Goal: Information Seeking & Learning: Compare options

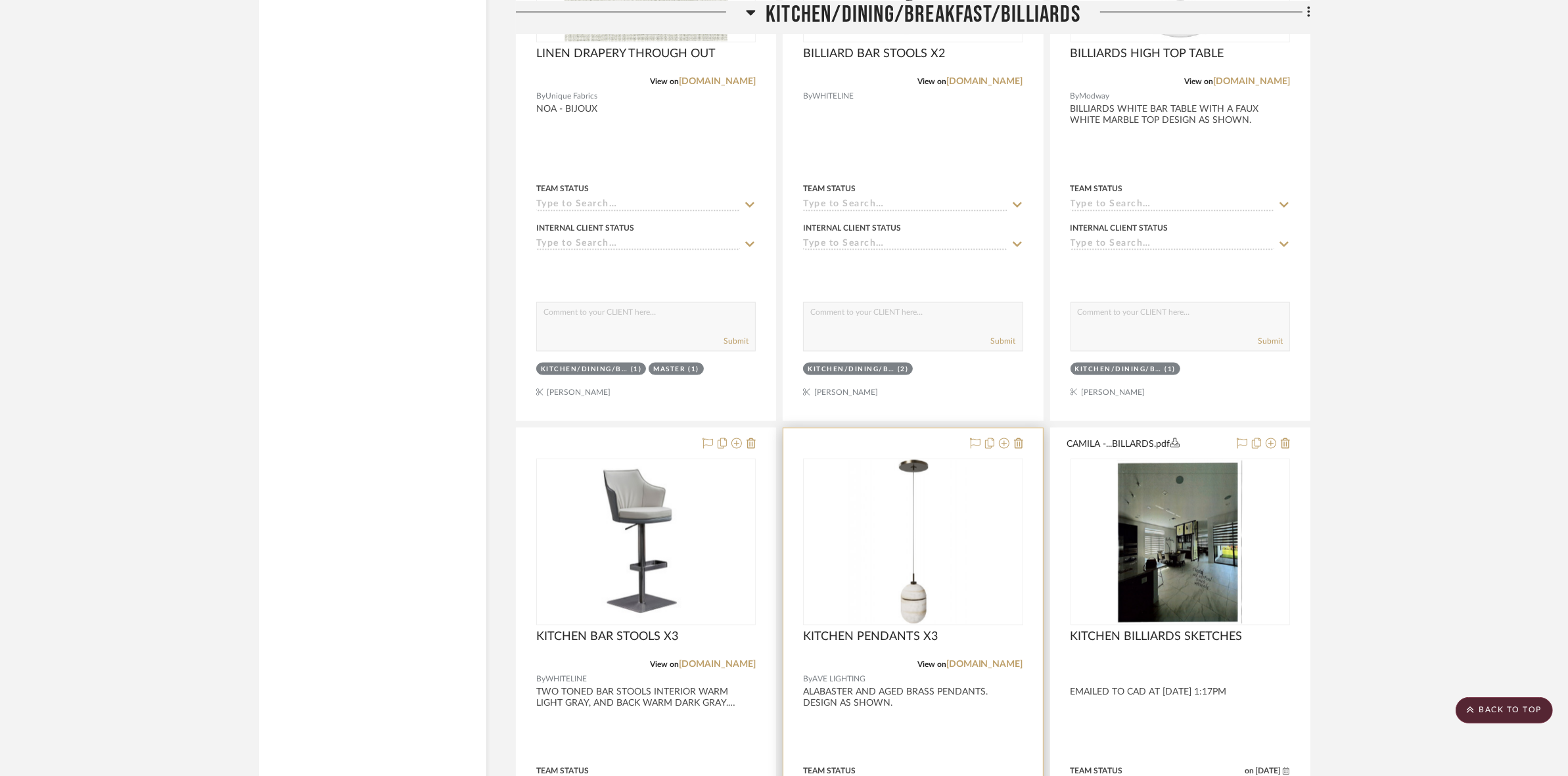
click at [910, 503] on img "0" at bounding box center [913, 541] width 164 height 164
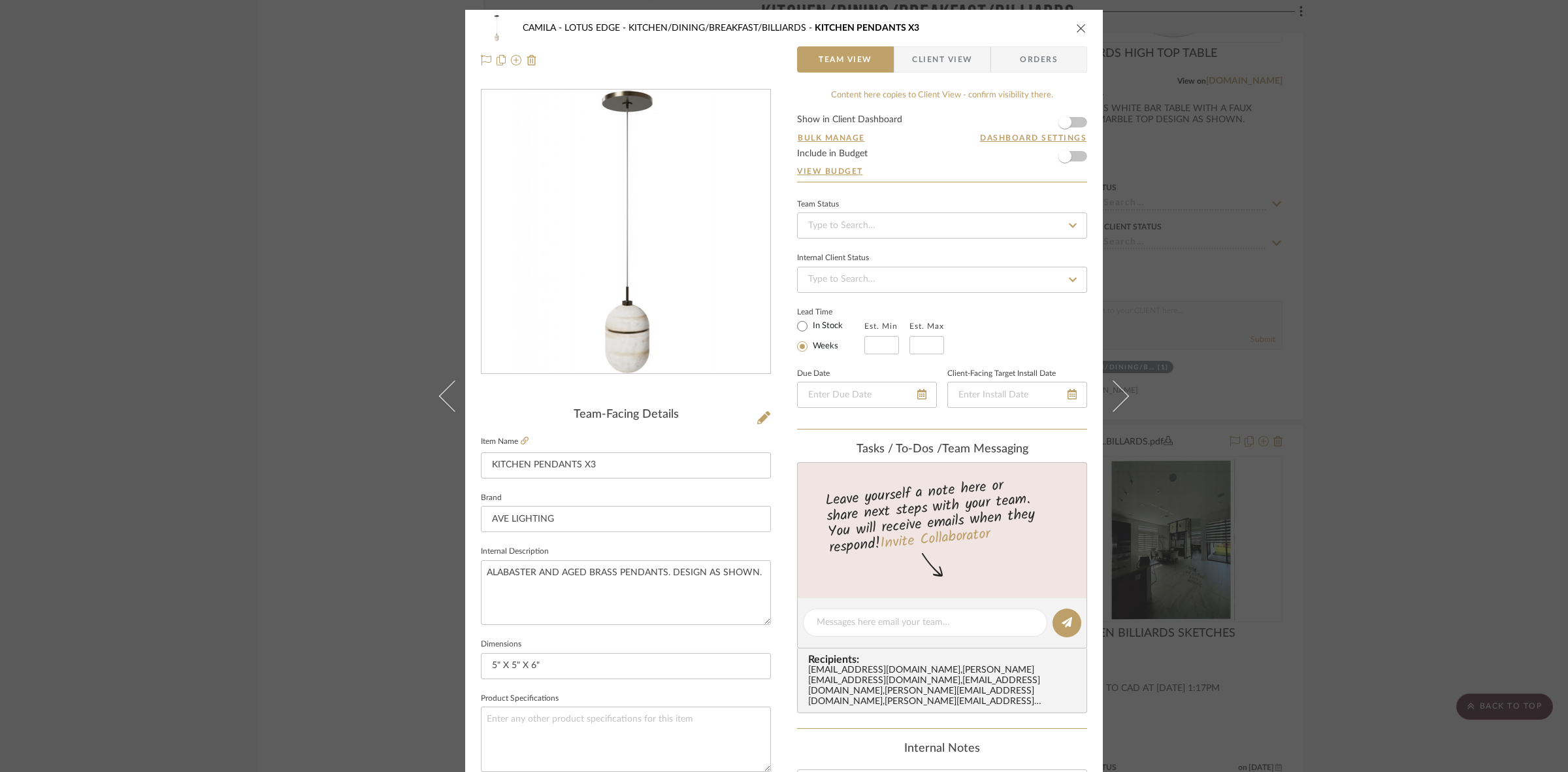
click at [620, 299] on div at bounding box center [626, 232] width 289 height 285
click at [590, 325] on img "0" at bounding box center [625, 231] width 283 height 283
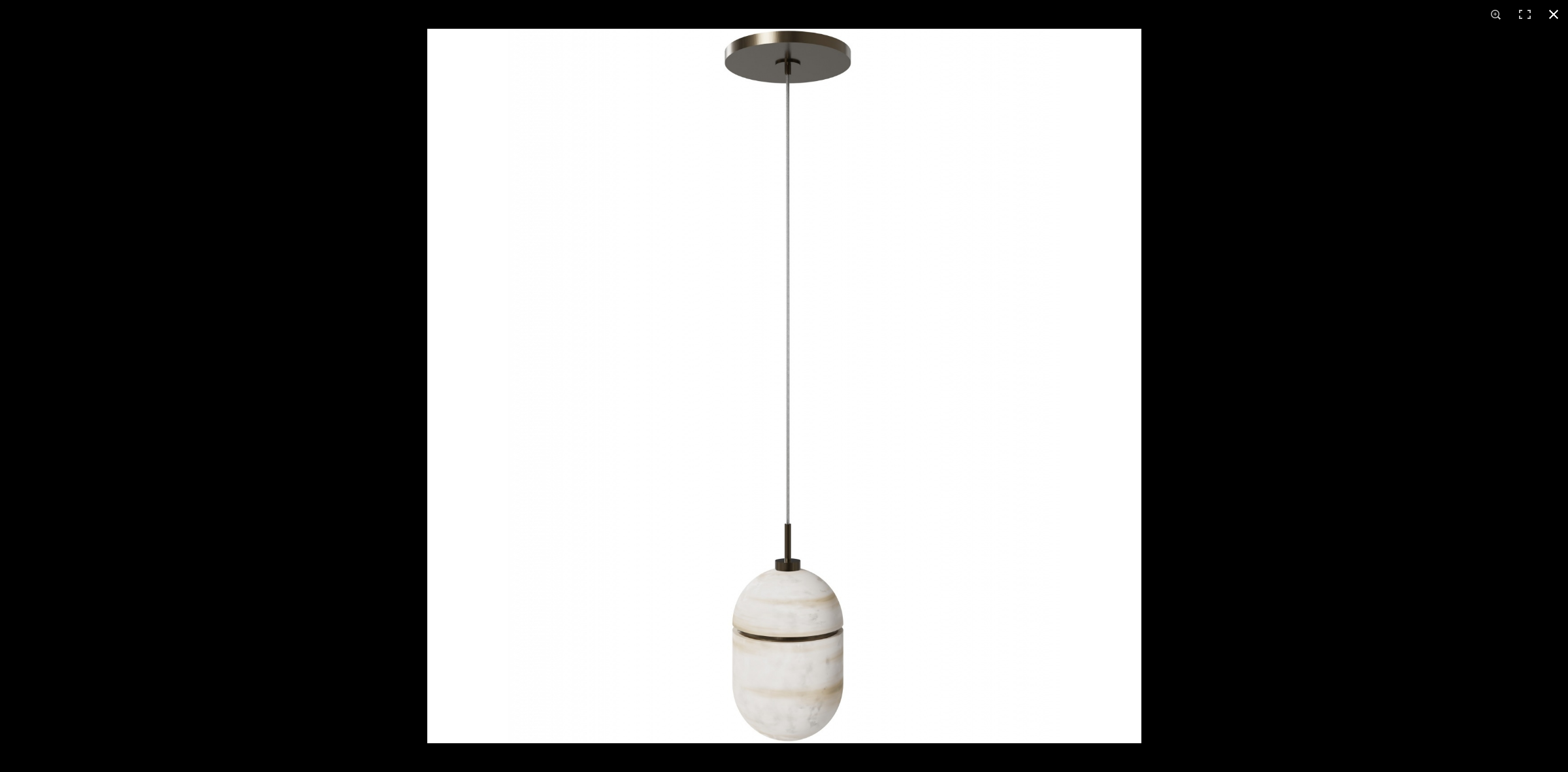
click at [1187, 690] on div at bounding box center [1212, 415] width 1568 height 772
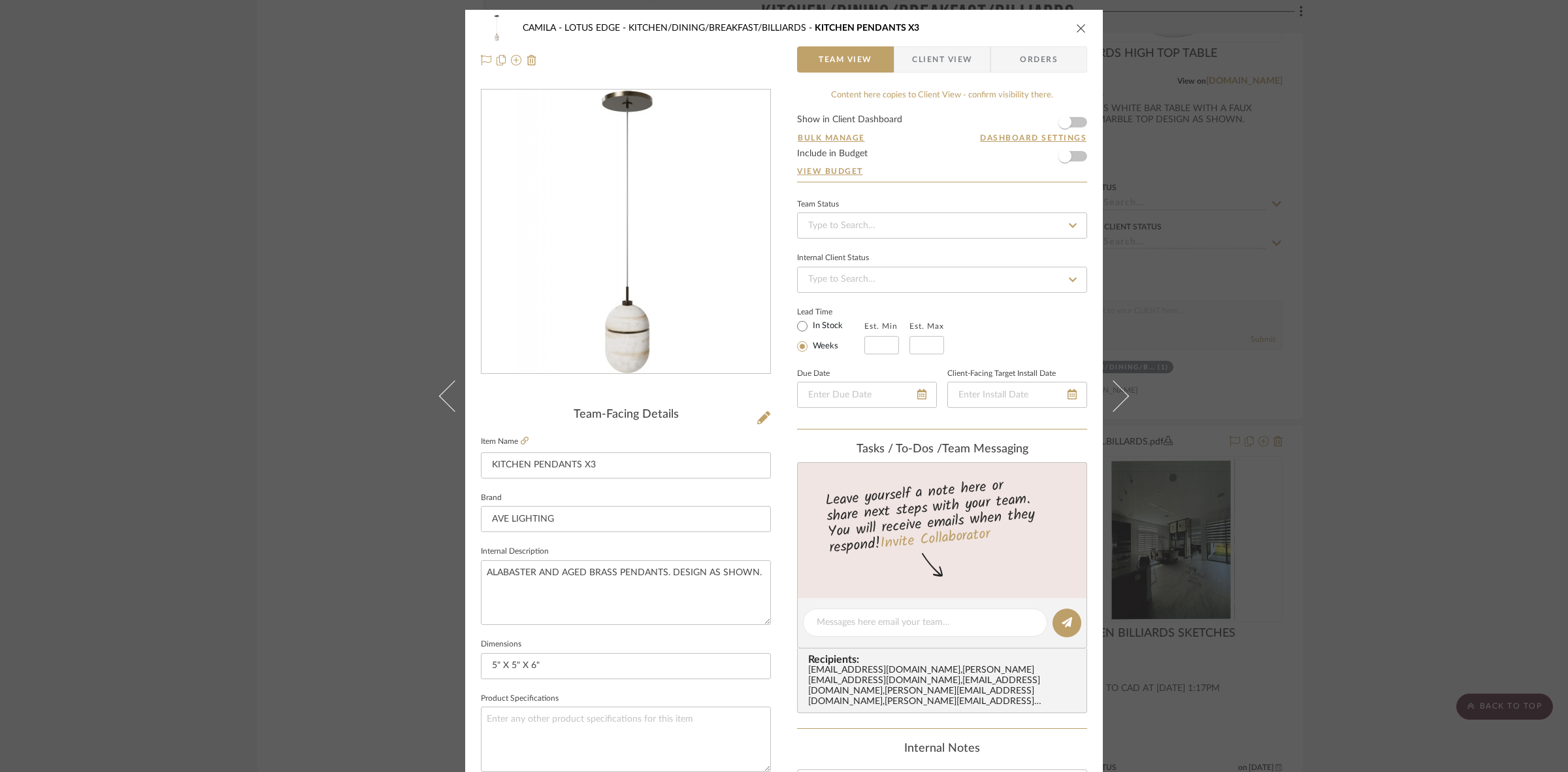
click at [283, 413] on div "CAMILA - LOTUS EDGE KITCHEN/DINING/BREAKFAST/BILLIARDS KITCHEN PENDANTS X3 Team…" at bounding box center [784, 386] width 1568 height 772
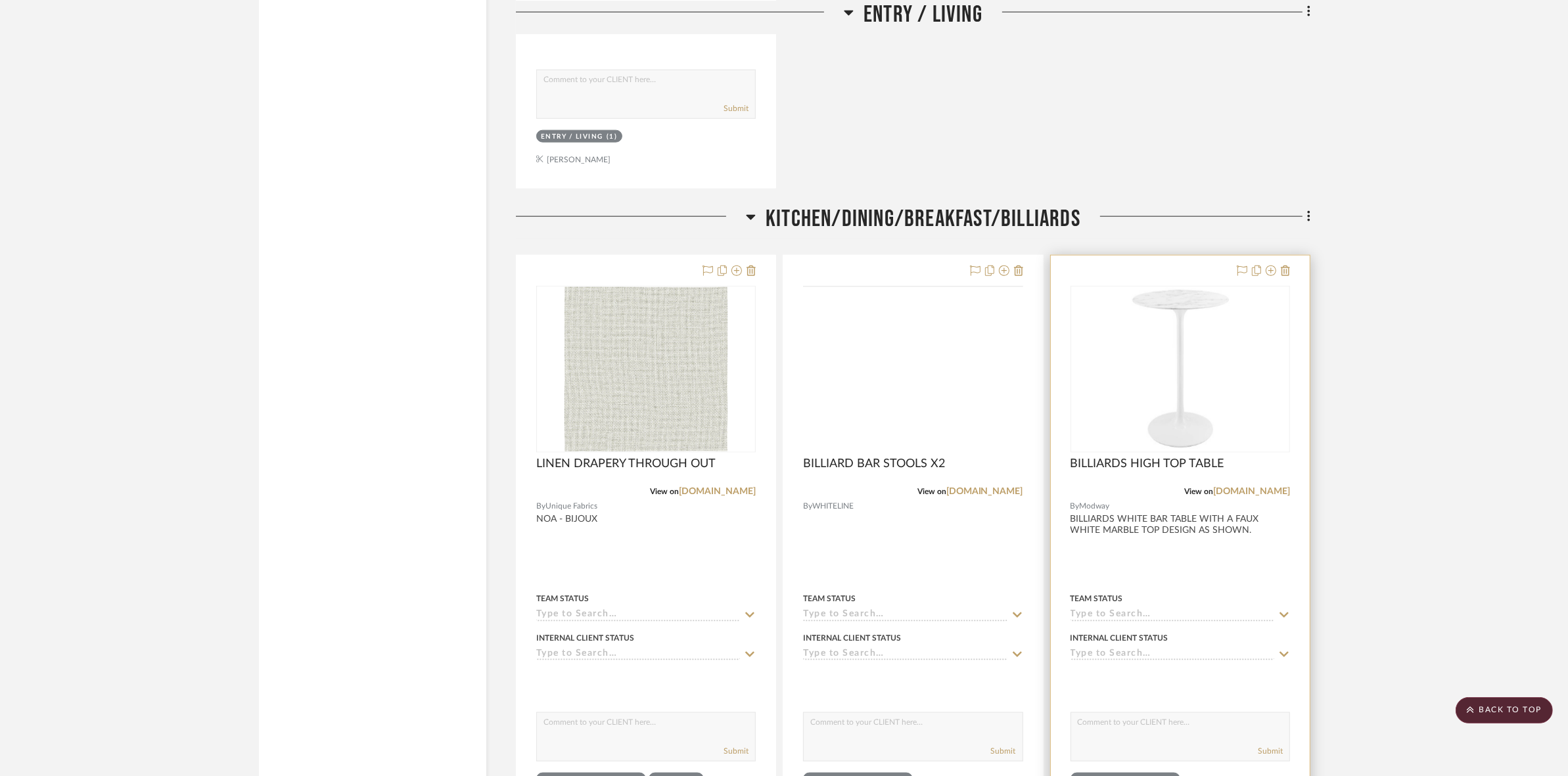
scroll to position [1971, 0]
click at [1139, 406] on img "0" at bounding box center [1180, 369] width 164 height 164
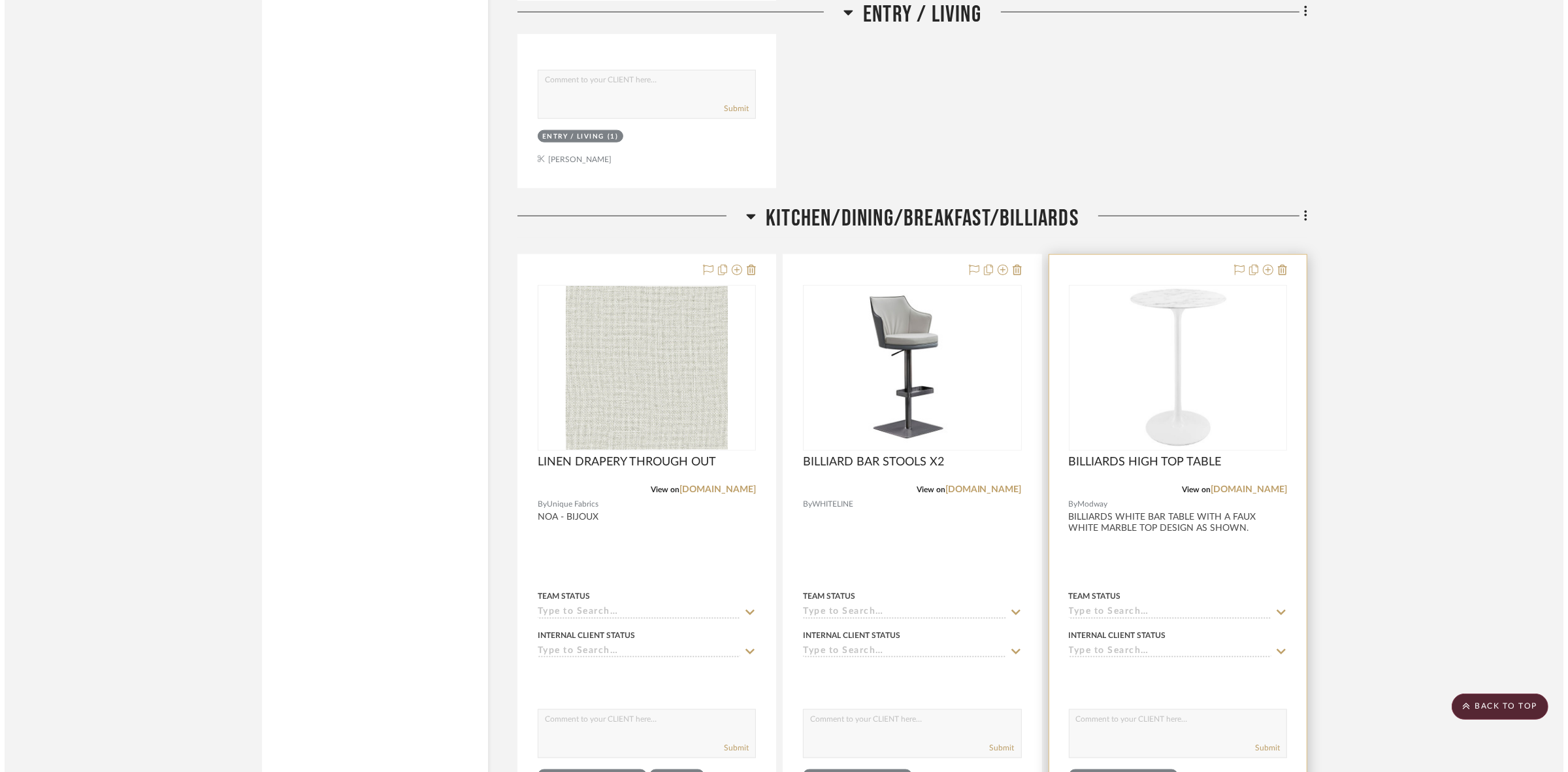
scroll to position [0, 0]
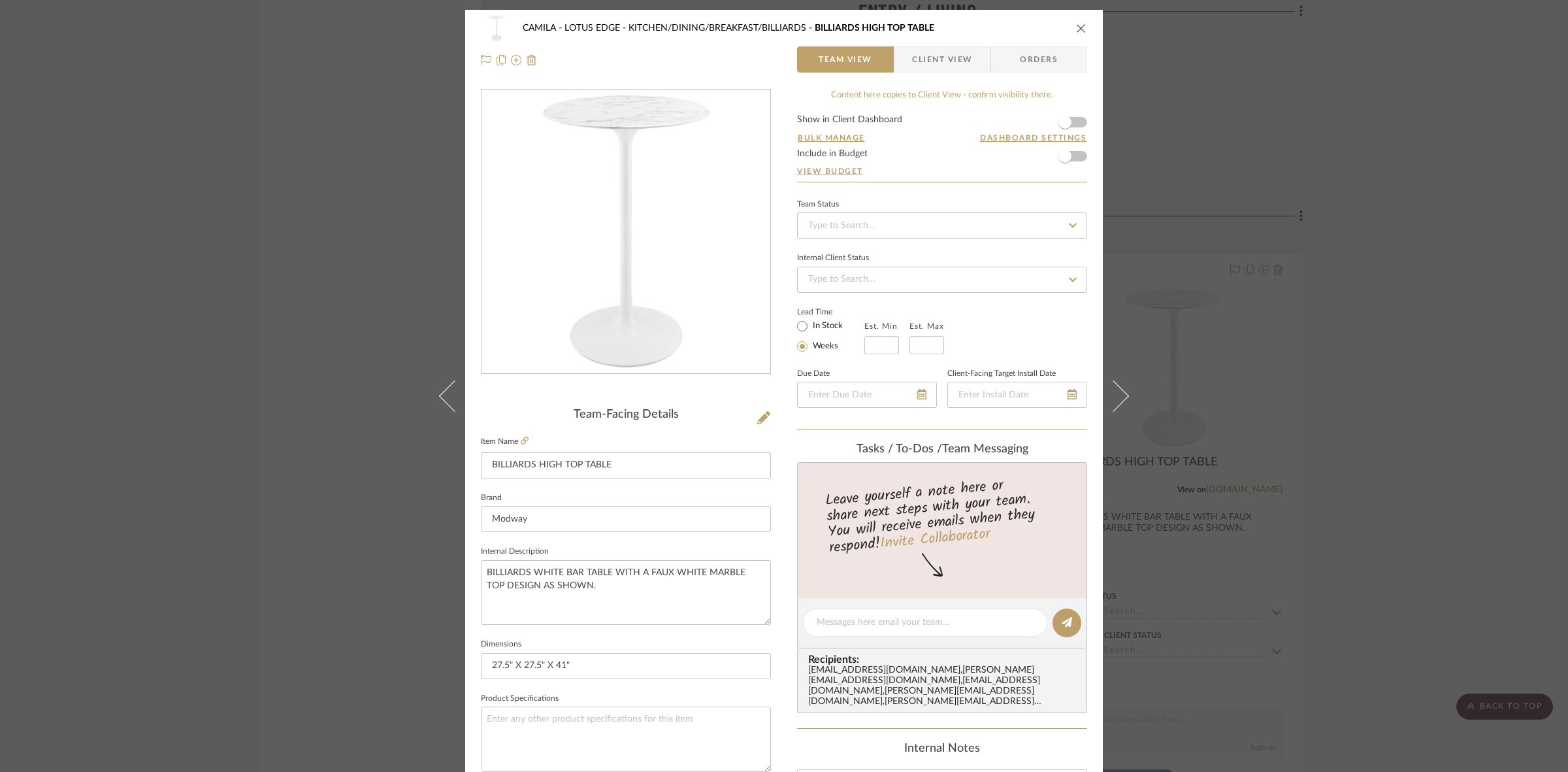
click at [269, 306] on div "CAMILA - LOTUS EDGE KITCHEN/DINING/BREAKFAST/BILLIARDS BILLIARDS HIGH TOP TABLE…" at bounding box center [784, 386] width 1568 height 772
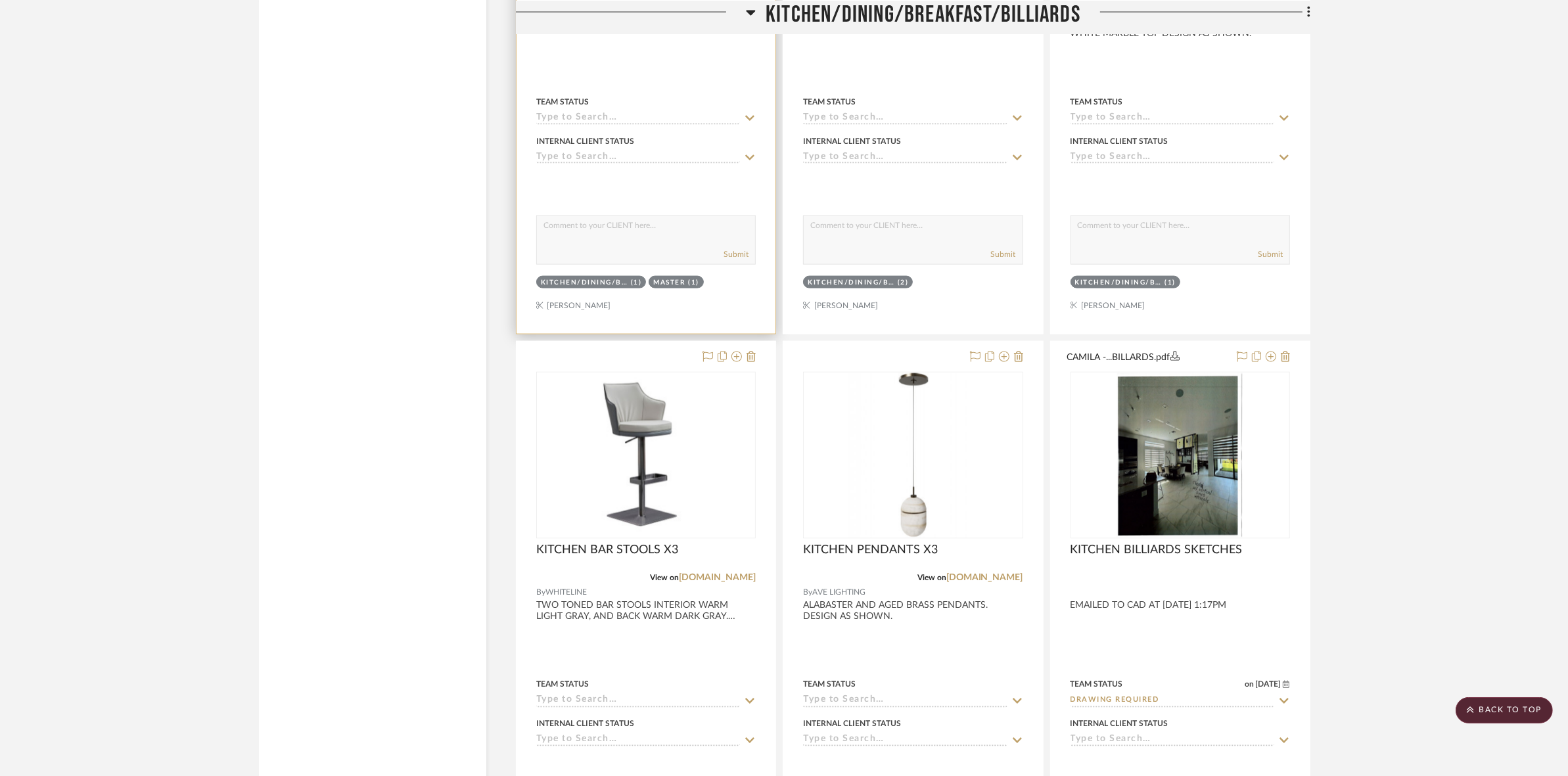
scroll to position [2546, 0]
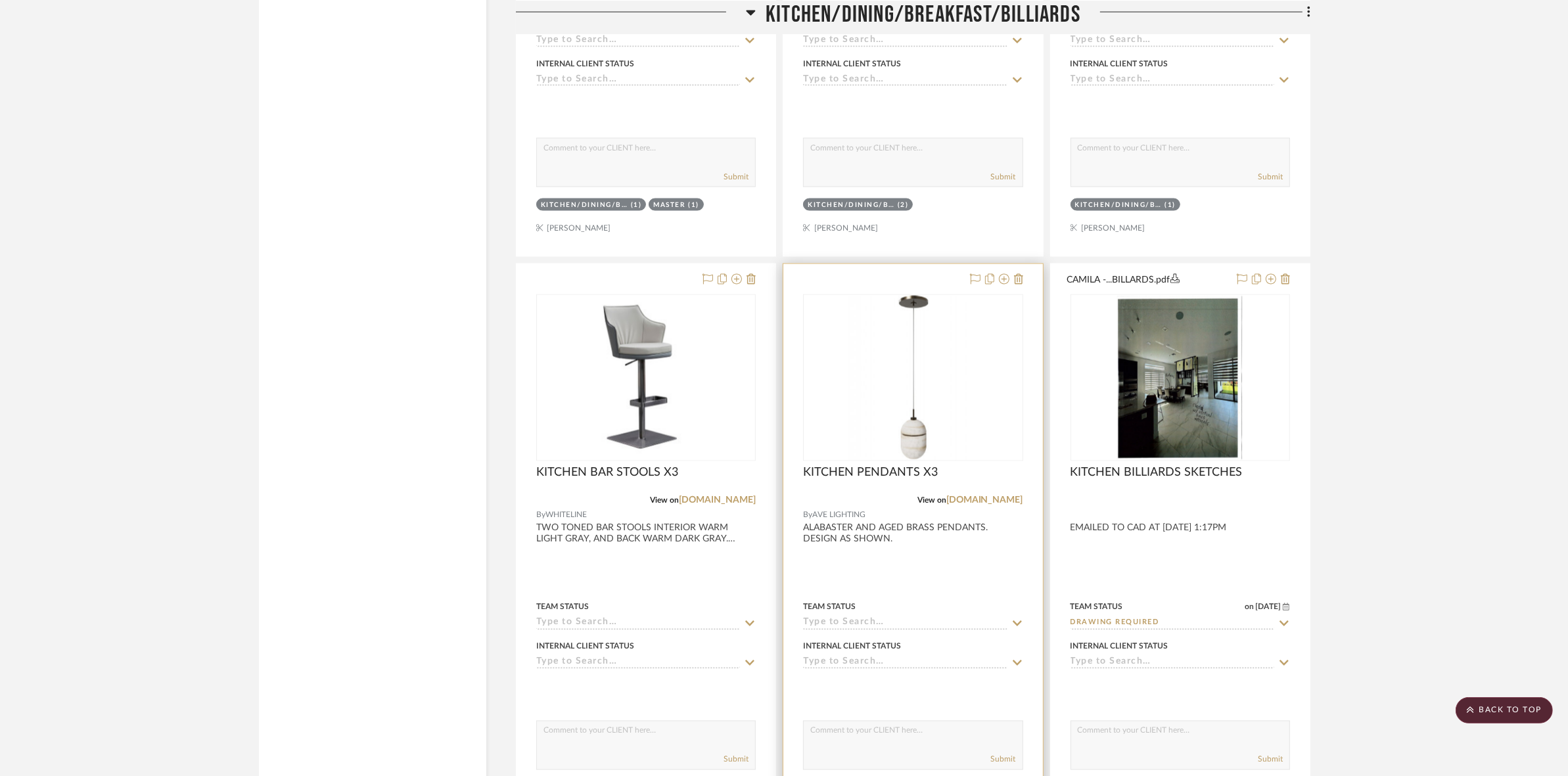
click at [891, 424] on img "0" at bounding box center [913, 377] width 164 height 164
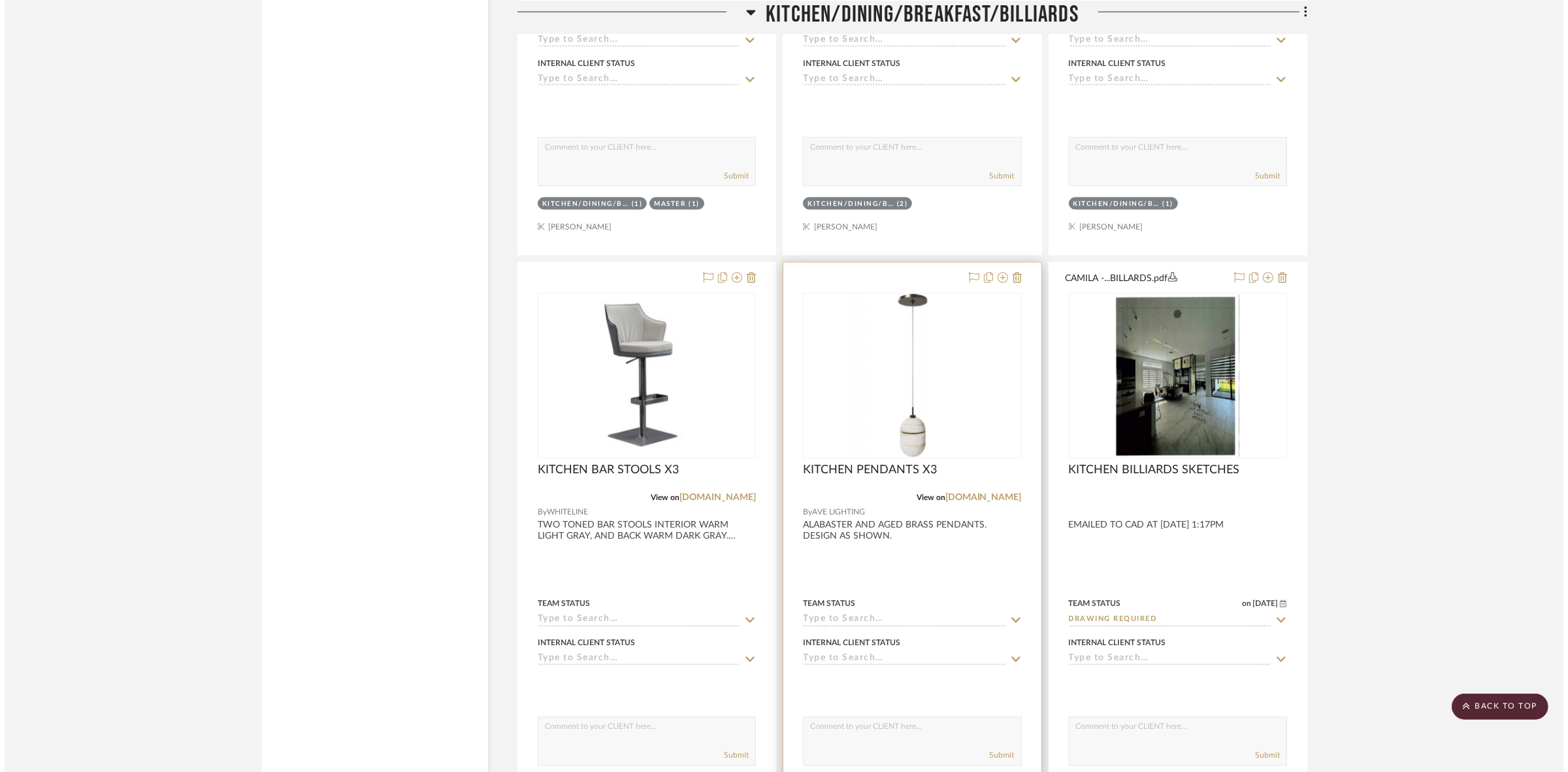
scroll to position [0, 0]
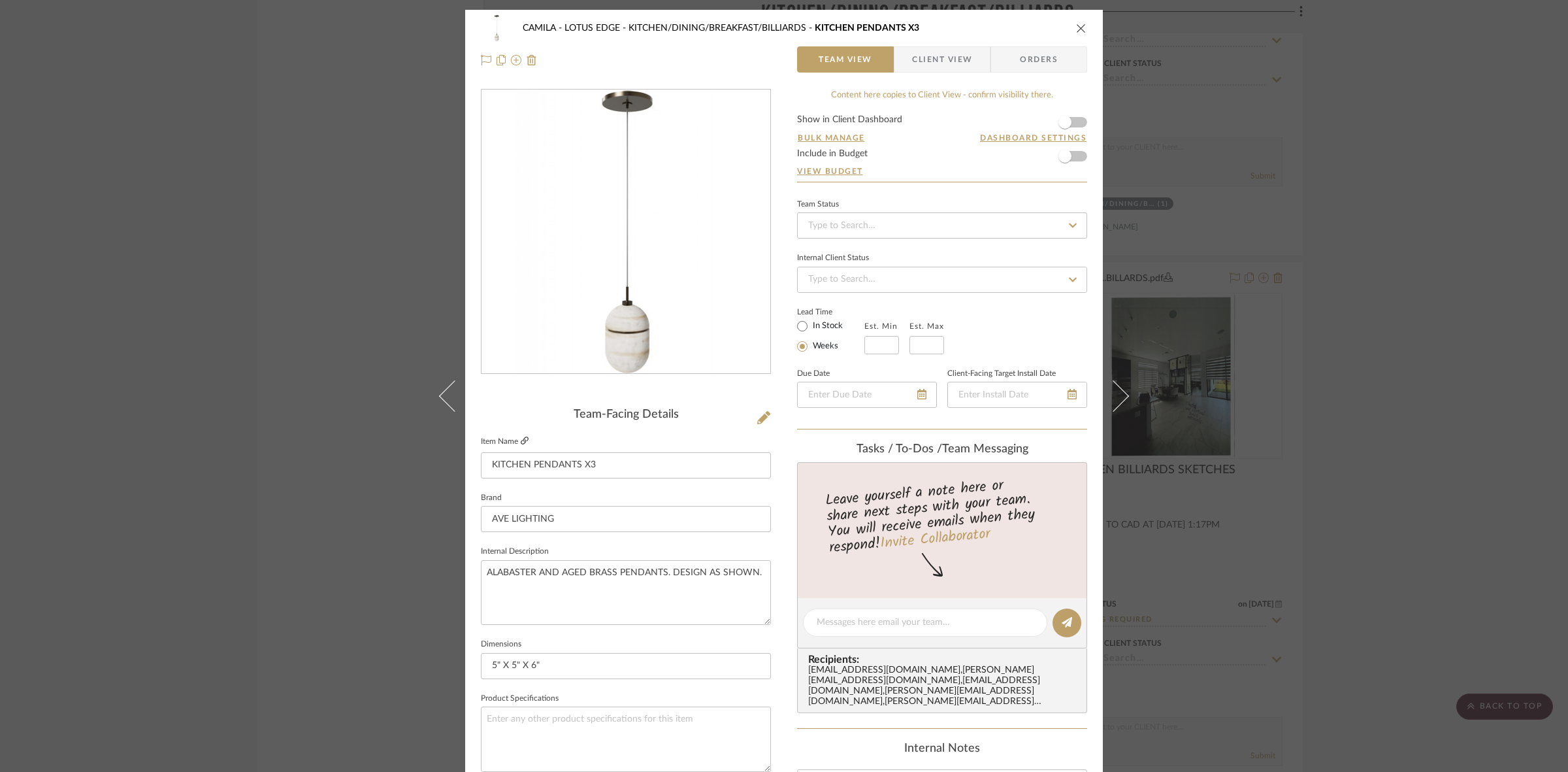
click at [524, 442] on icon at bounding box center [525, 440] width 8 height 8
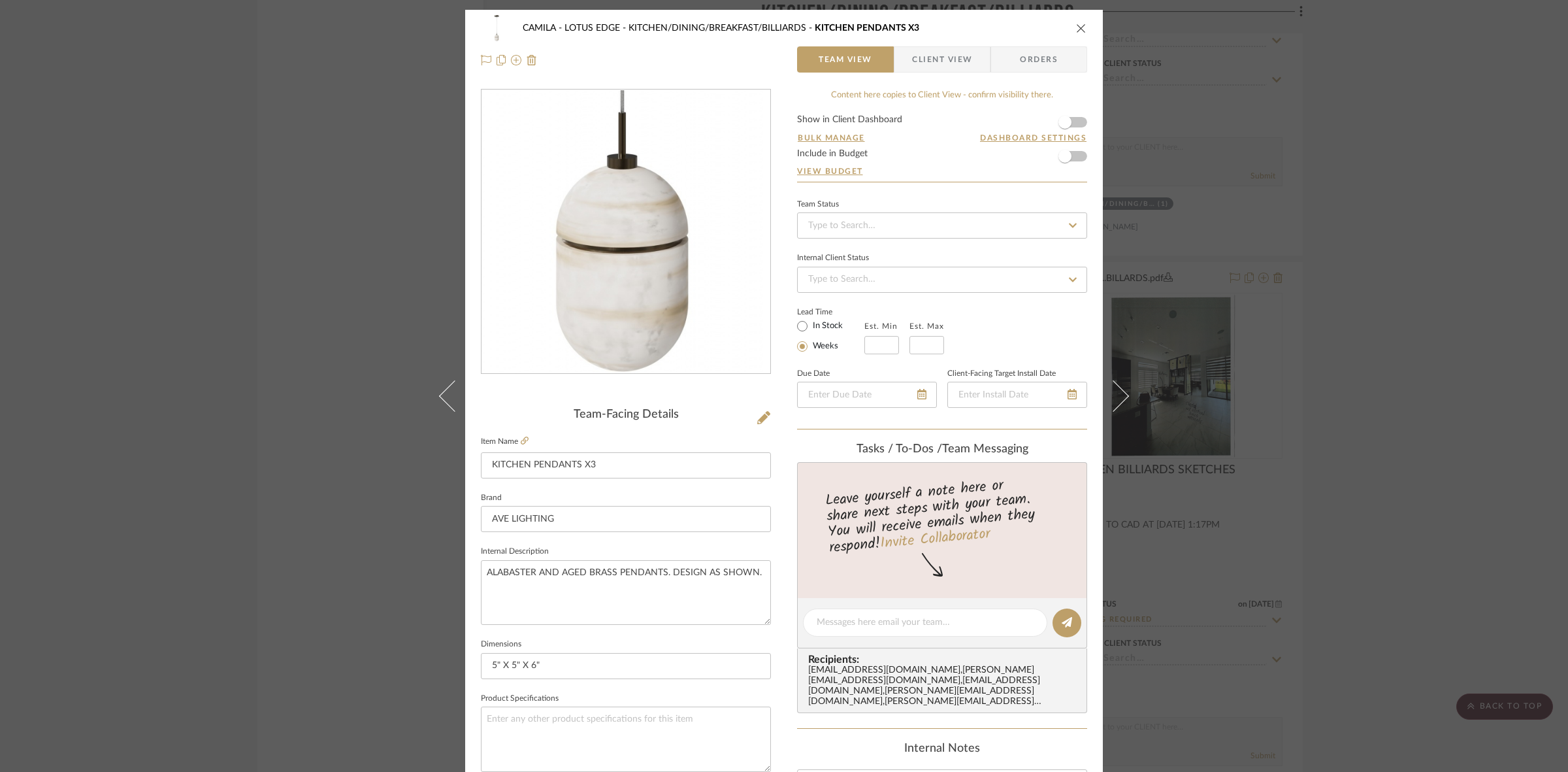
click at [624, 336] on img "0" at bounding box center [625, 231] width 283 height 283
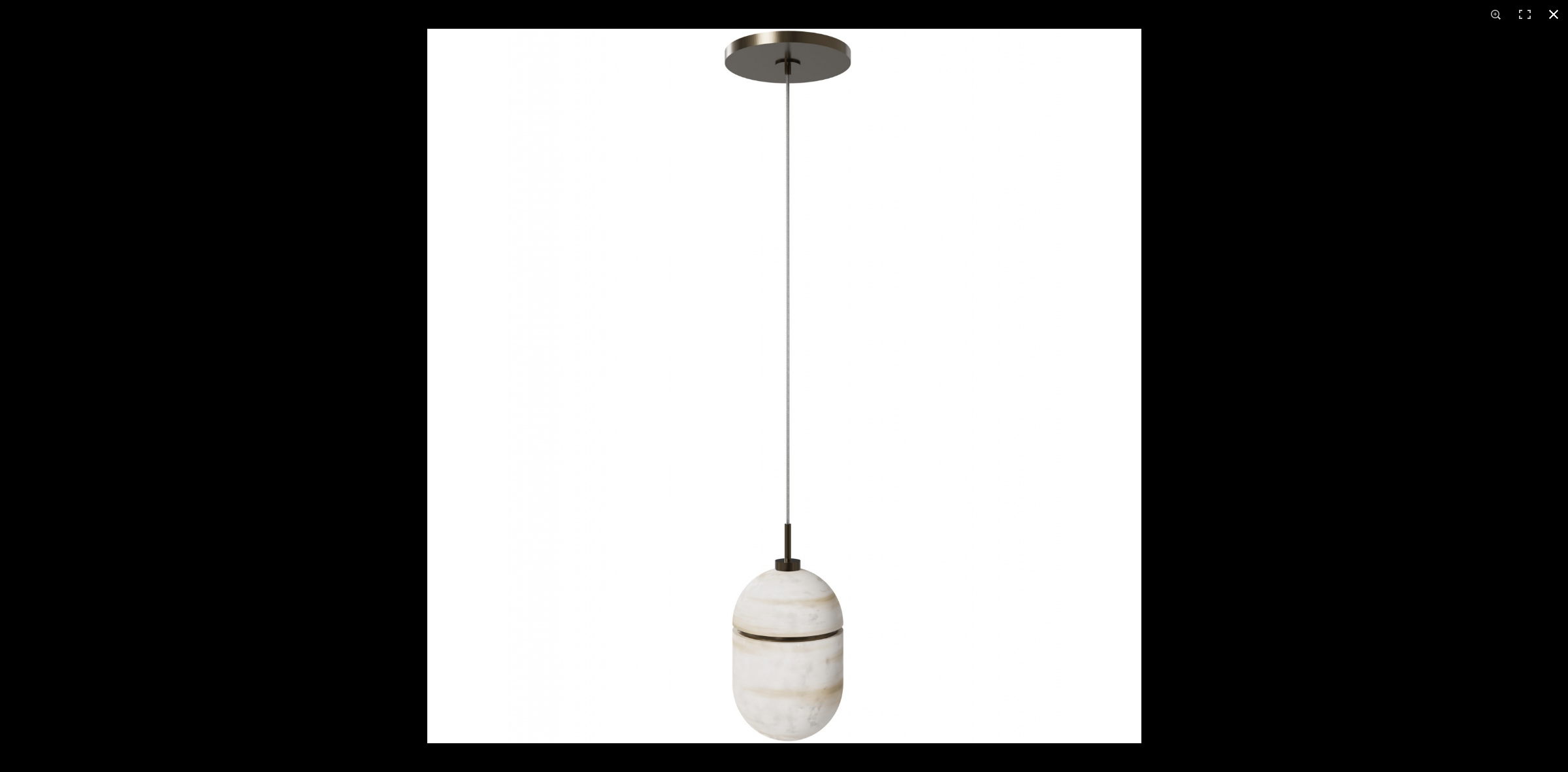
click at [364, 426] on div at bounding box center [784, 386] width 1568 height 772
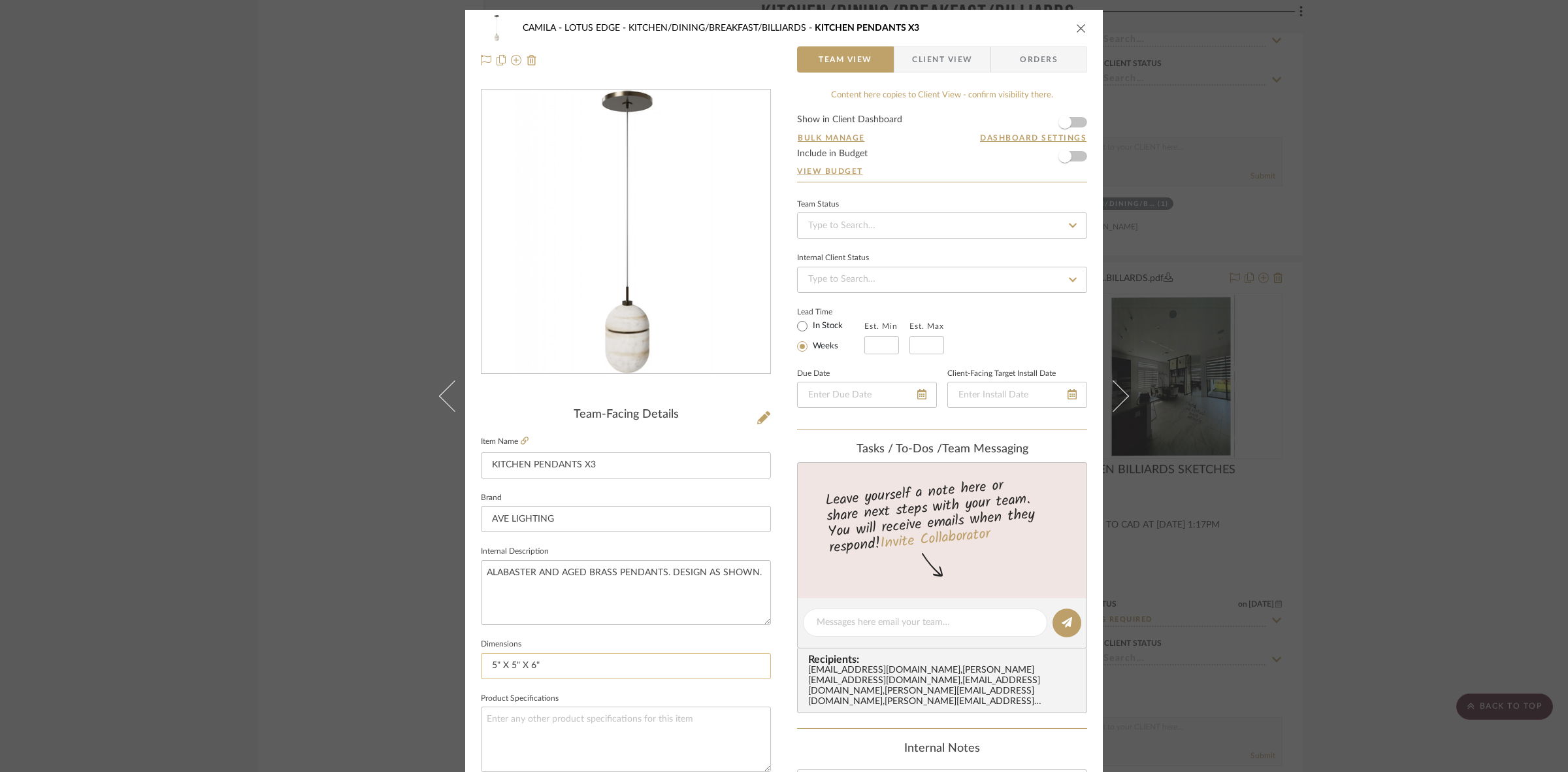
drag, startPoint x: 469, startPoint y: 668, endPoint x: 488, endPoint y: 671, distance: 19.2
click at [429, 665] on mat-dialog-content "CAMILA - LOTUS EDGE KITCHEN/DINING/BREAKFAST/BILLIARDS KITCHEN PENDANTS X3 Team…" at bounding box center [784, 613] width 711 height 1207
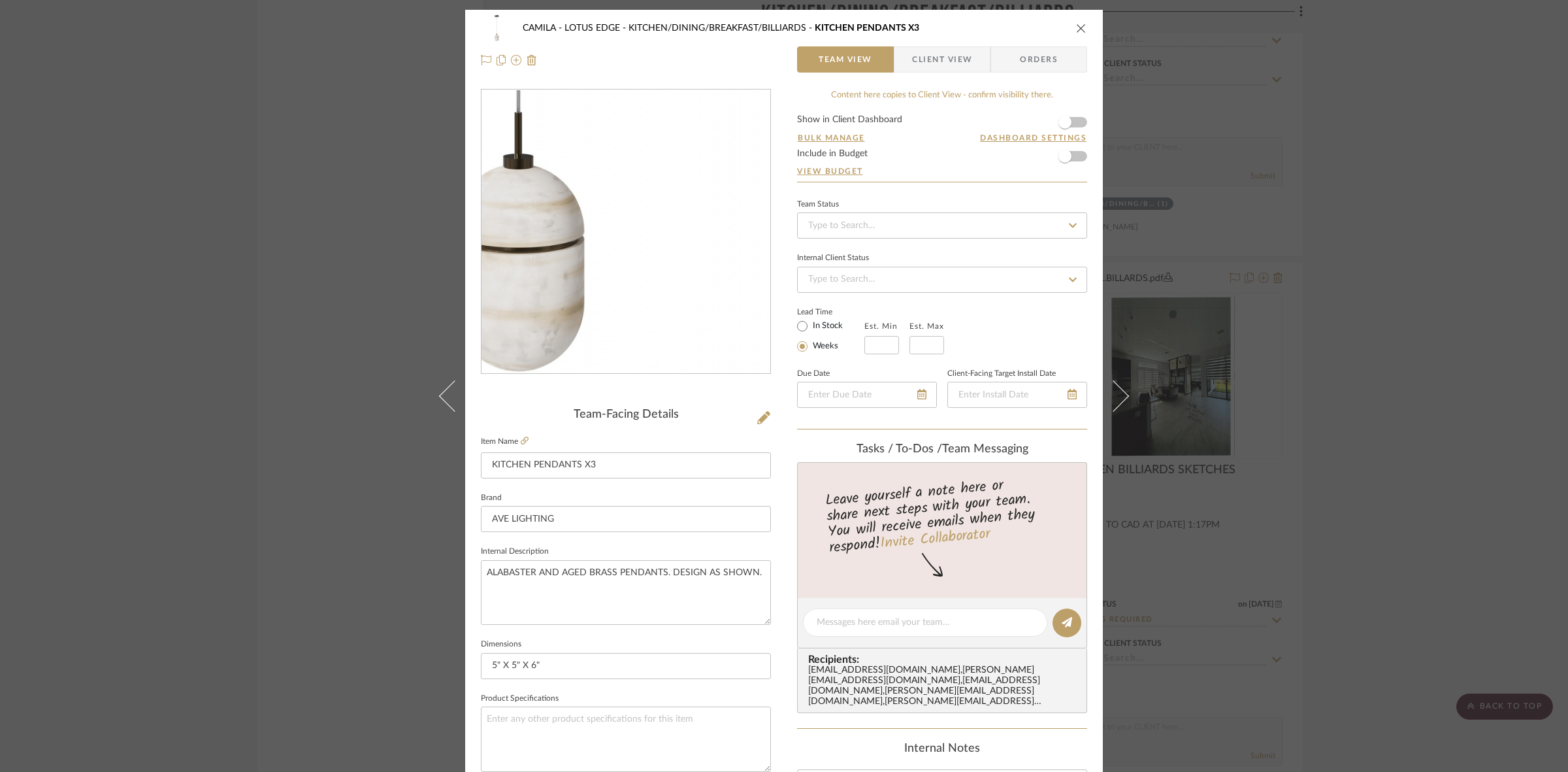
click at [659, 333] on img "0" at bounding box center [625, 231] width 283 height 283
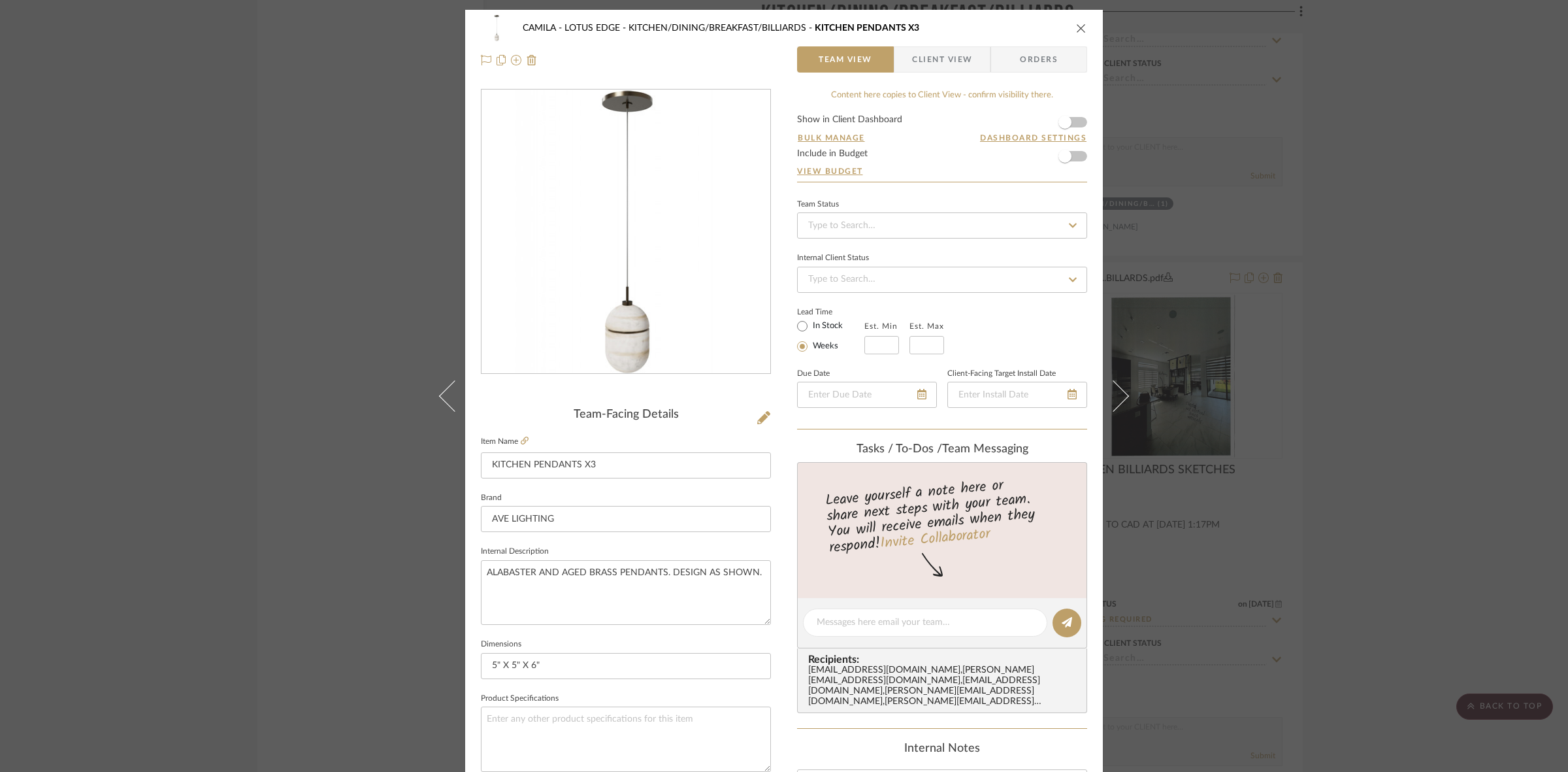
drag, startPoint x: 1288, startPoint y: 406, endPoint x: 1210, endPoint y: 562, distance: 174.4
click at [1210, 562] on div "CAMILA - LOTUS EDGE KITCHEN/DINING/BREAKFAST/BILLIARDS KITCHEN PENDANTS X3 Team…" at bounding box center [784, 386] width 1568 height 772
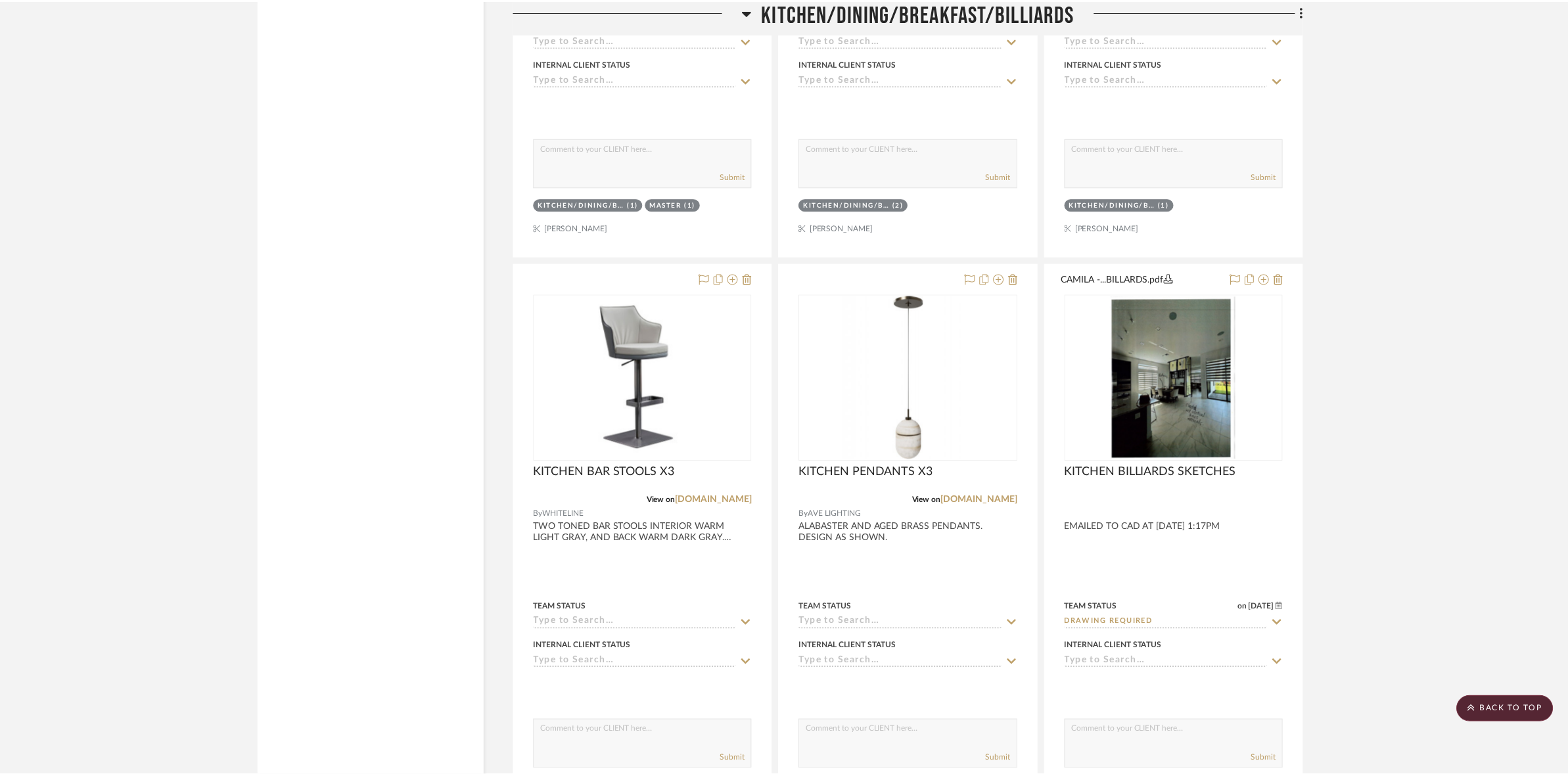
scroll to position [2546, 0]
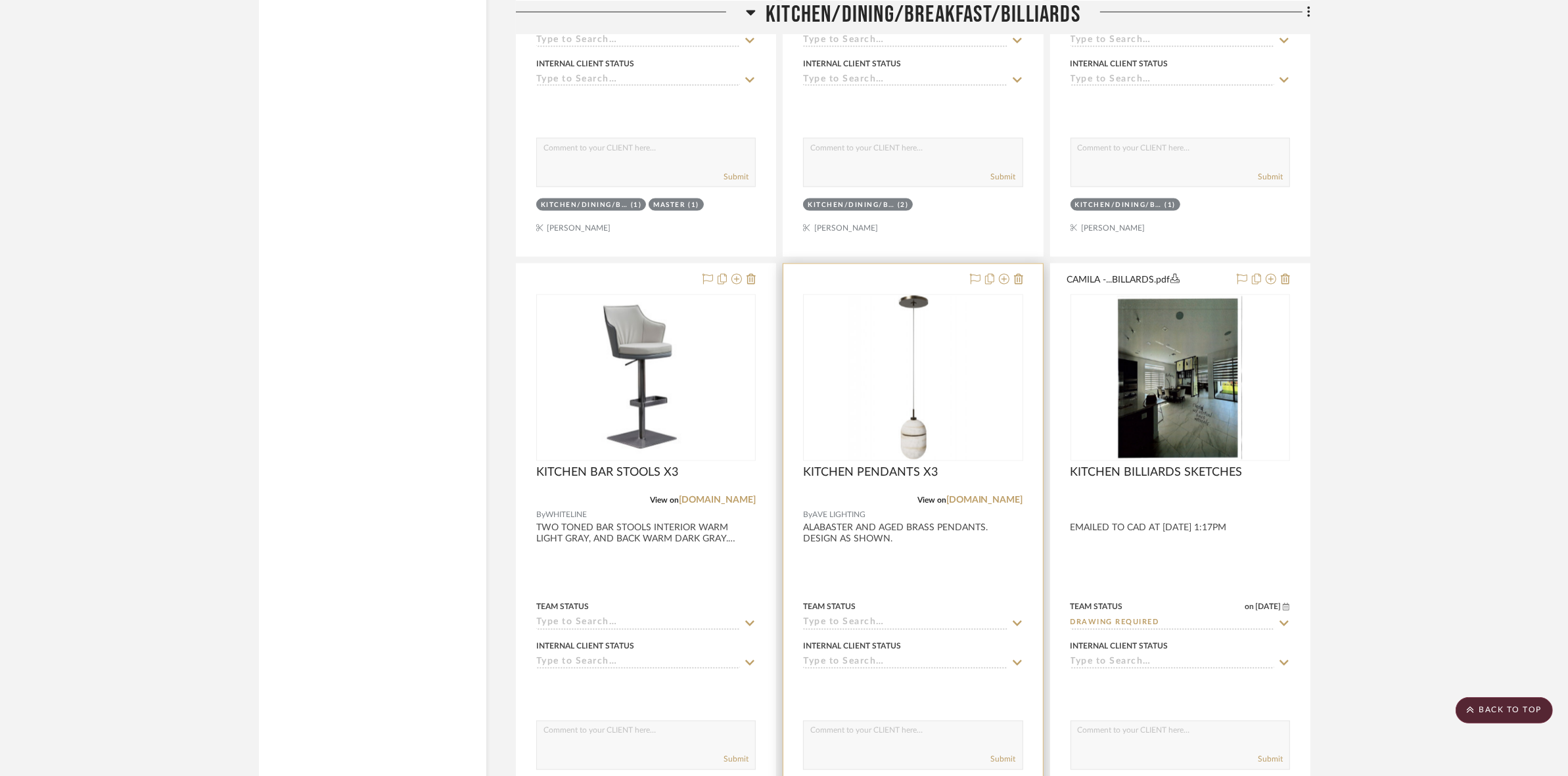
click at [906, 394] on img "0" at bounding box center [913, 377] width 164 height 164
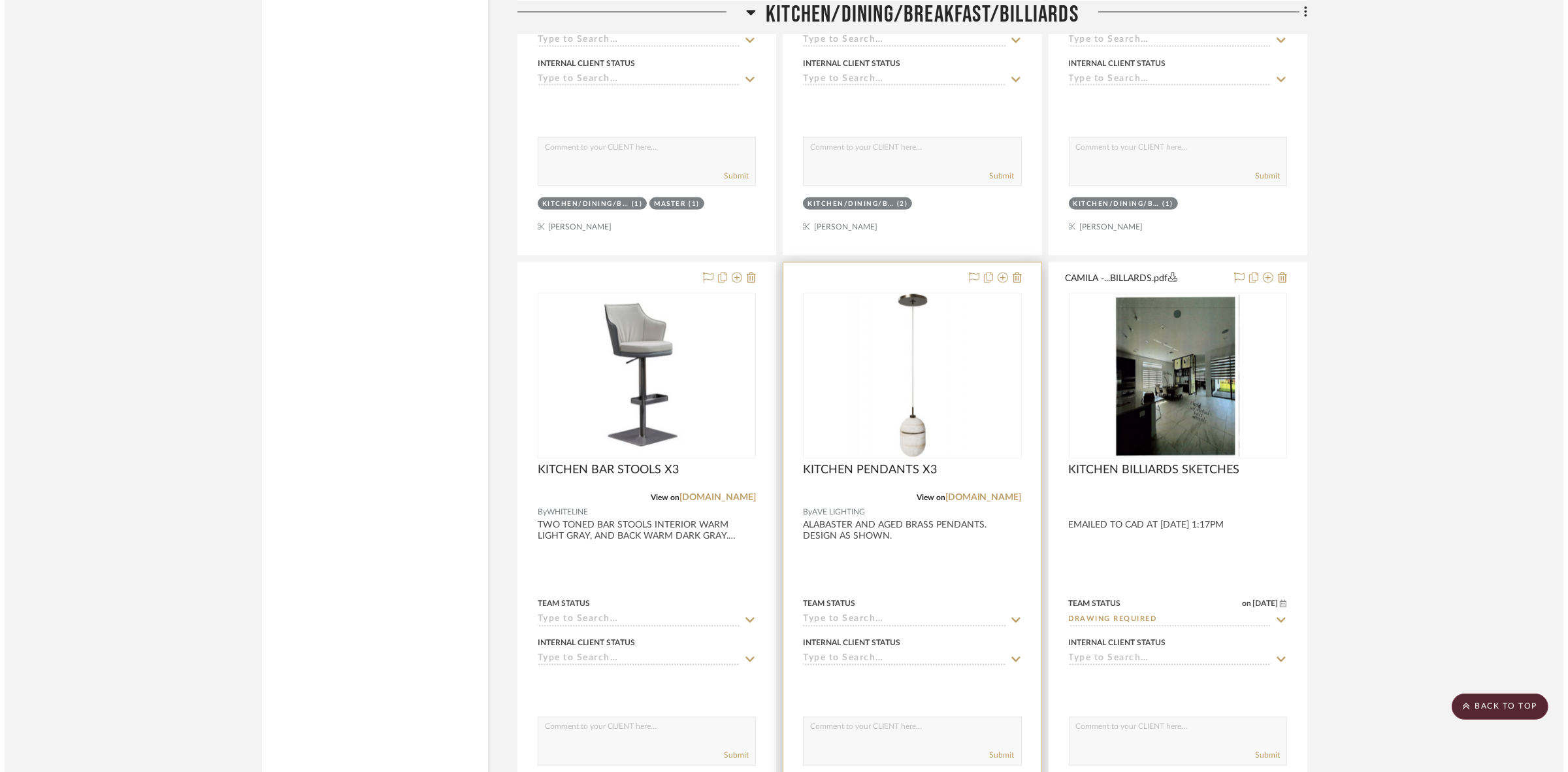
scroll to position [0, 0]
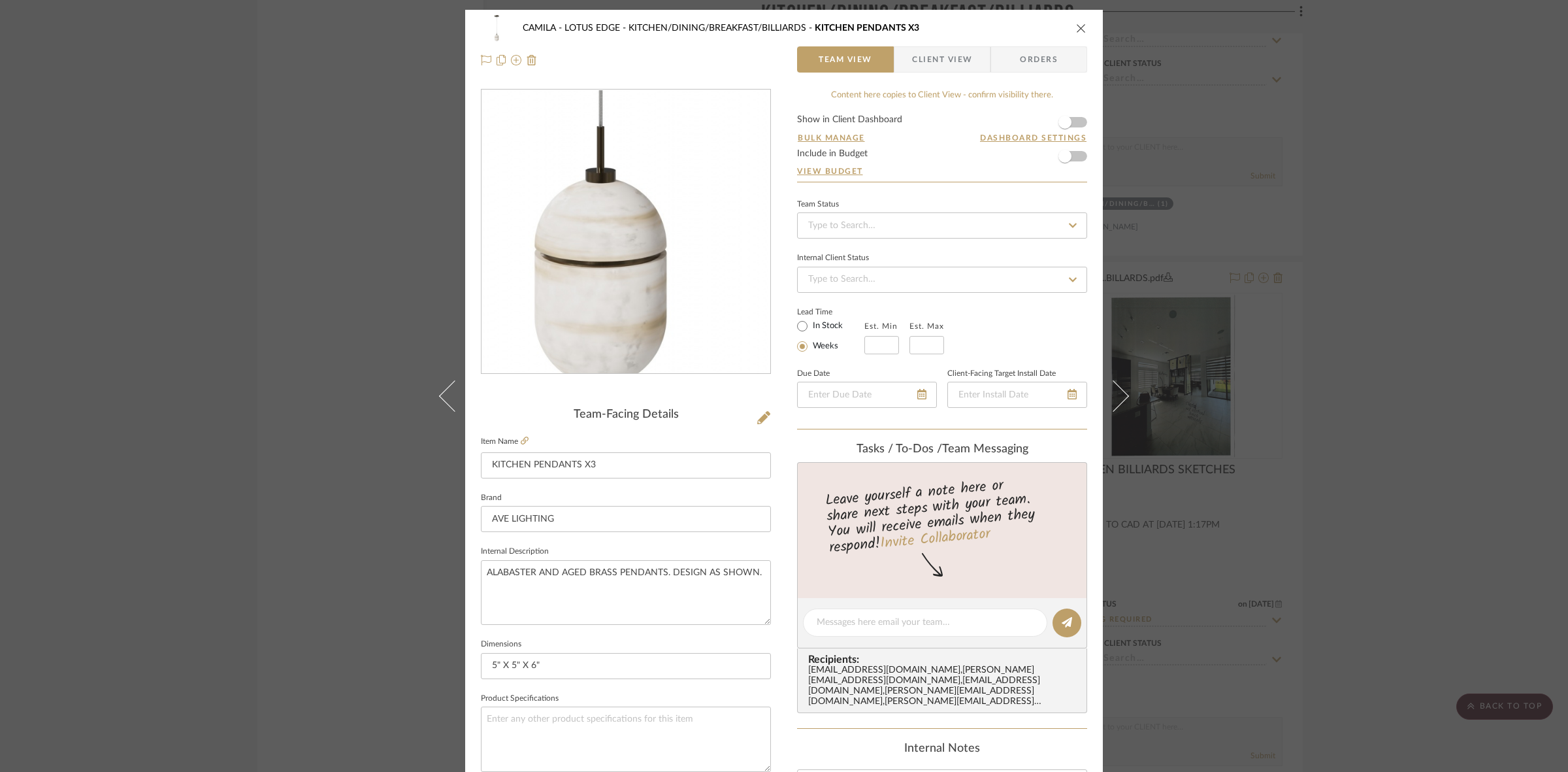
click at [631, 323] on img "0" at bounding box center [625, 231] width 283 height 283
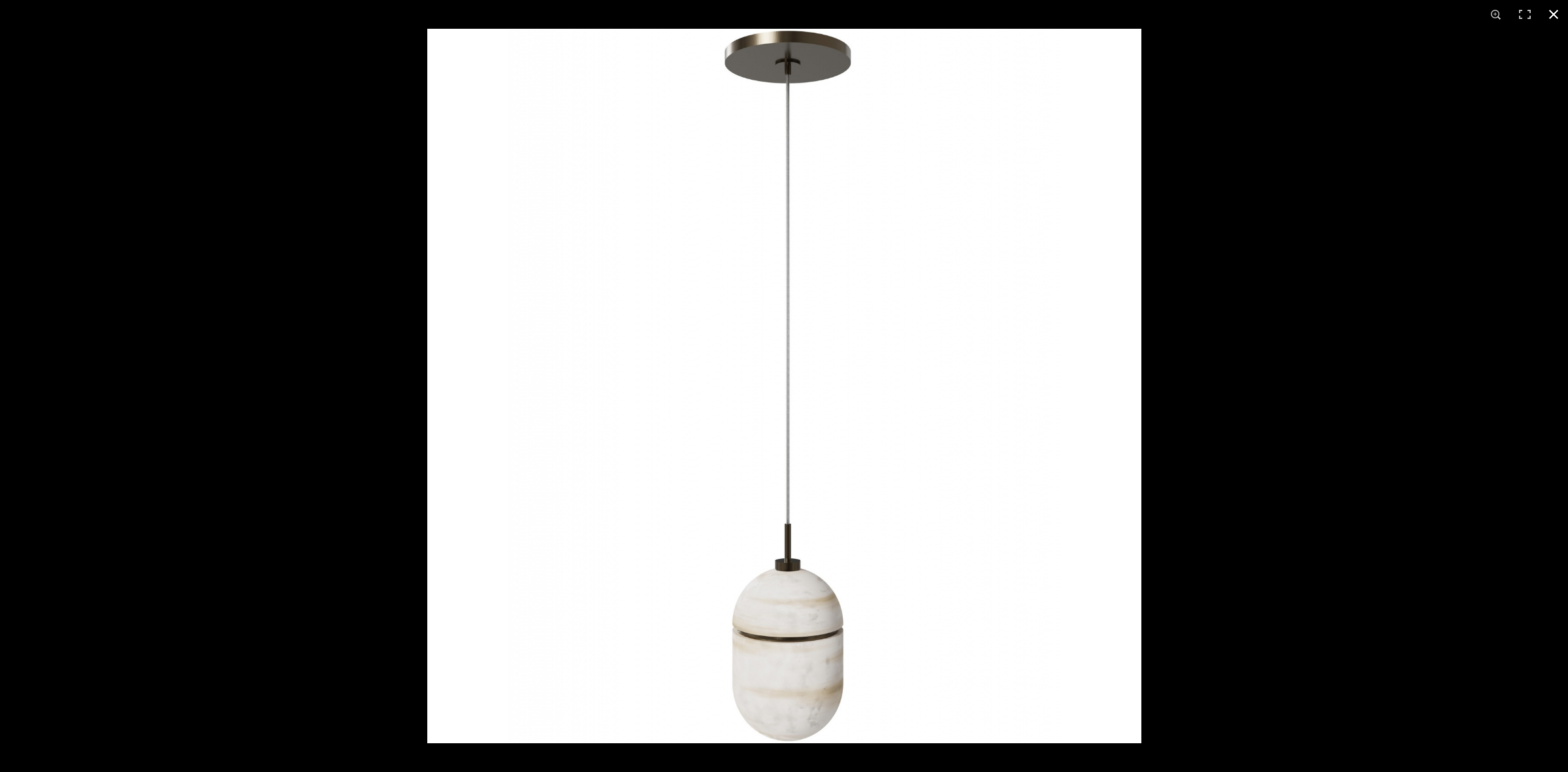
click at [130, 150] on div at bounding box center [784, 386] width 1568 height 772
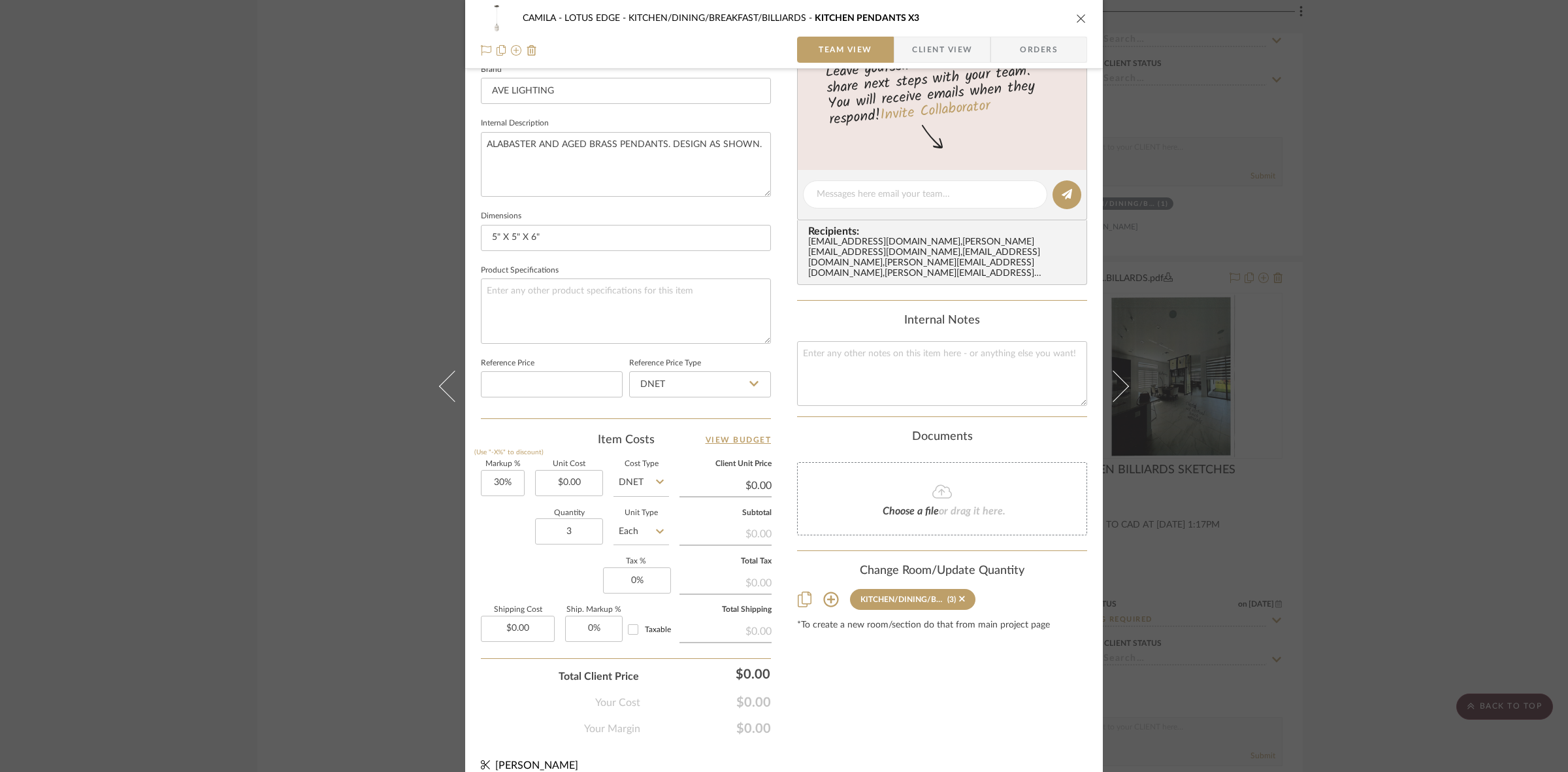
scroll to position [444, 0]
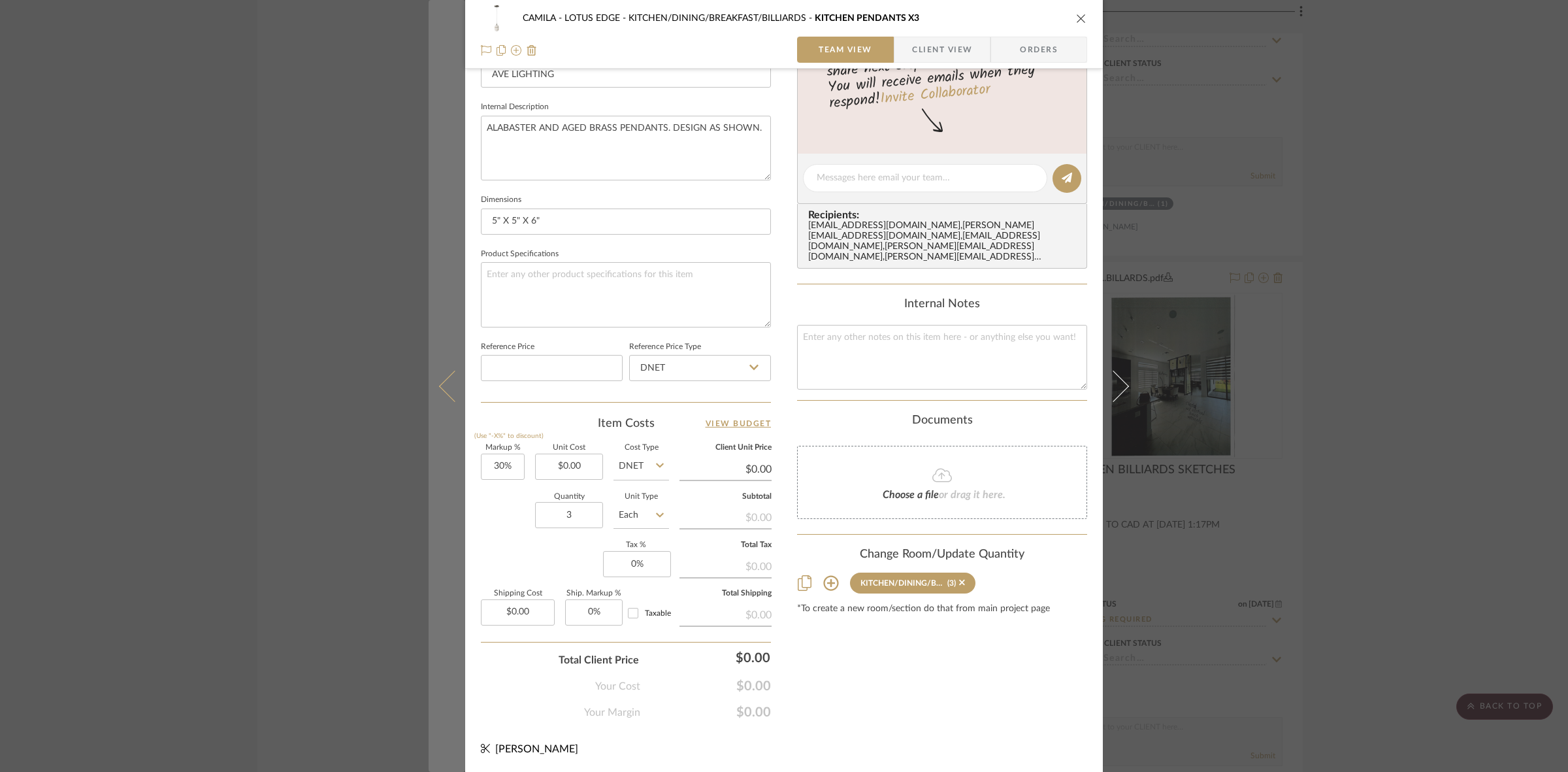
drag, startPoint x: 272, startPoint y: 436, endPoint x: 429, endPoint y: 416, distance: 158.3
click at [275, 436] on div "CAMILA - LOTUS EDGE KITCHEN/DINING/BREAKFAST/BILLIARDS KITCHEN PENDANTS X3 Team…" at bounding box center [784, 386] width 1568 height 772
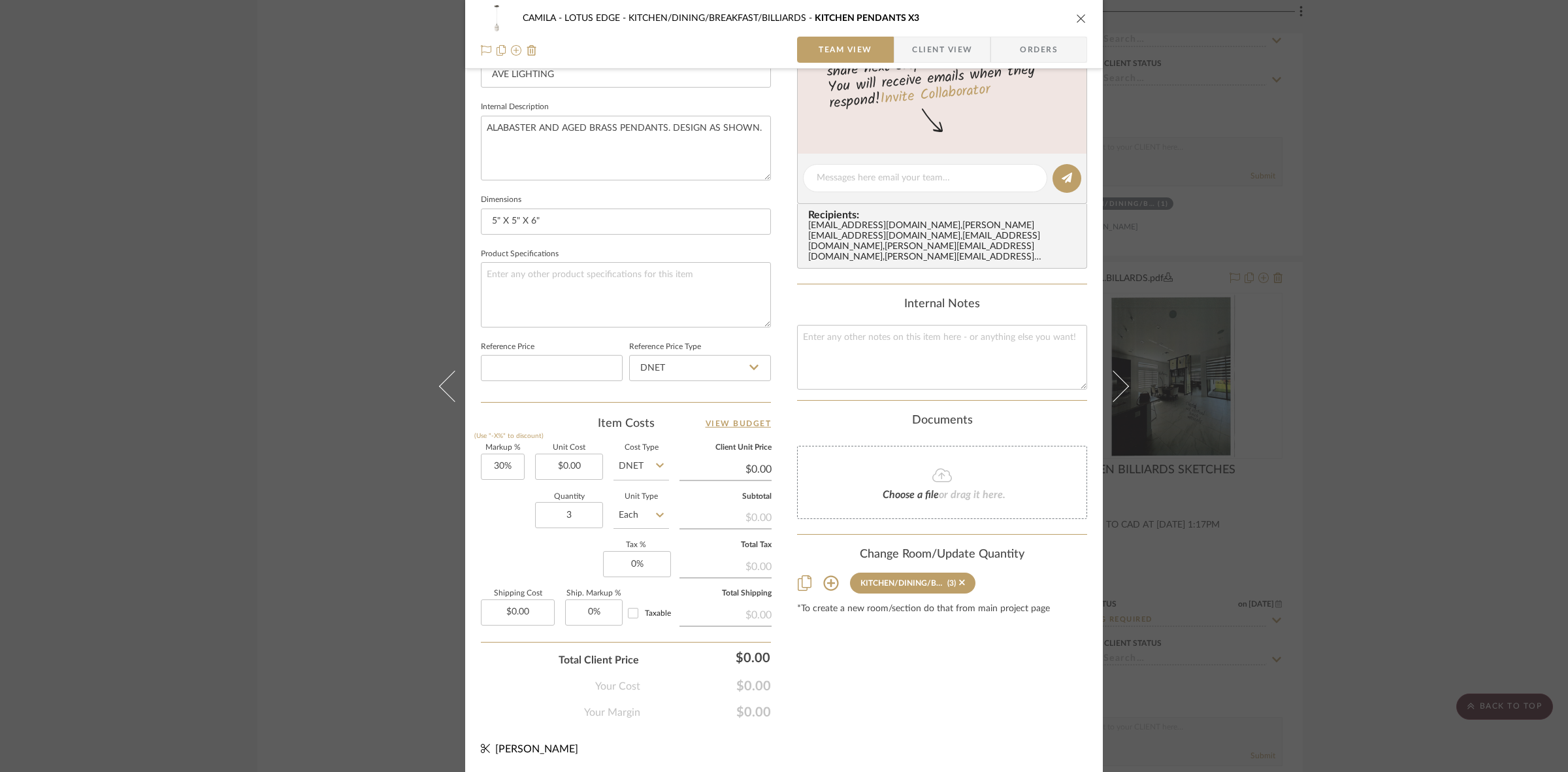
click at [1536, 356] on div "CAMILA - LOTUS EDGE KITCHEN/DINING/BREAKFAST/BILLIARDS KITCHEN PENDANTS X3 Team…" at bounding box center [784, 386] width 1568 height 772
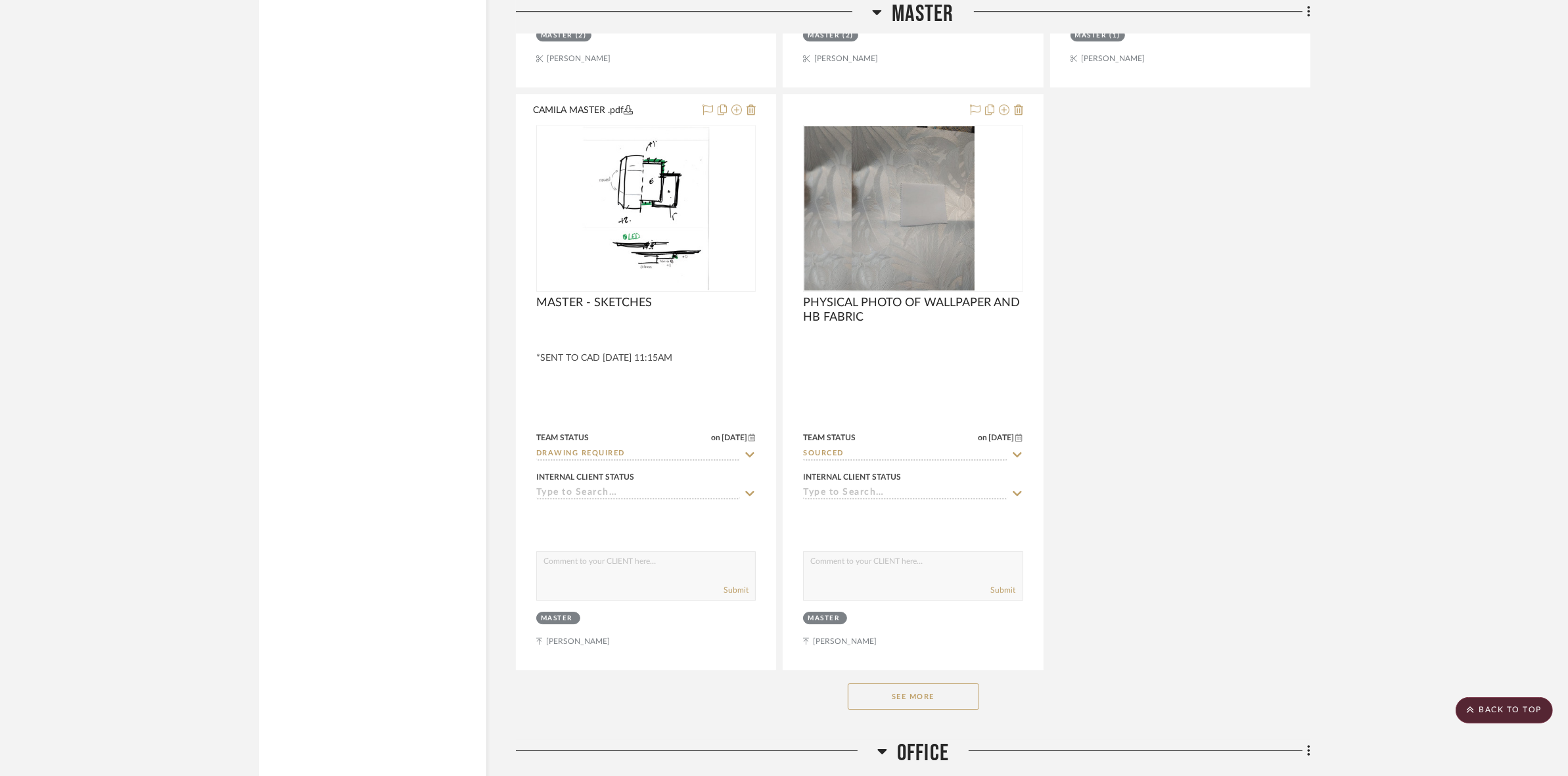
scroll to position [5338, 0]
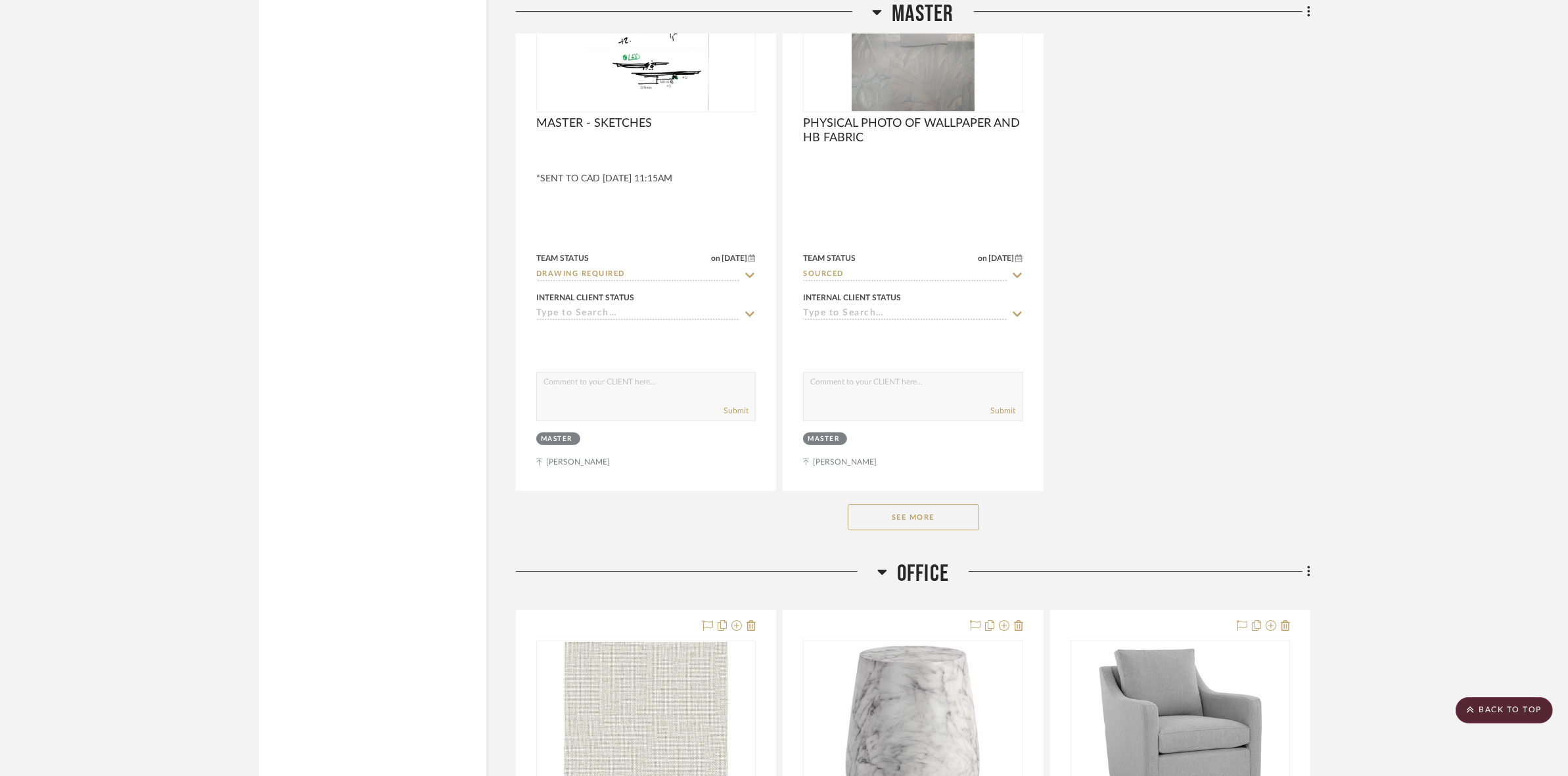
drag, startPoint x: 921, startPoint y: 512, endPoint x: 942, endPoint y: 513, distance: 21.0
click at [927, 513] on button "See More" at bounding box center [913, 517] width 131 height 26
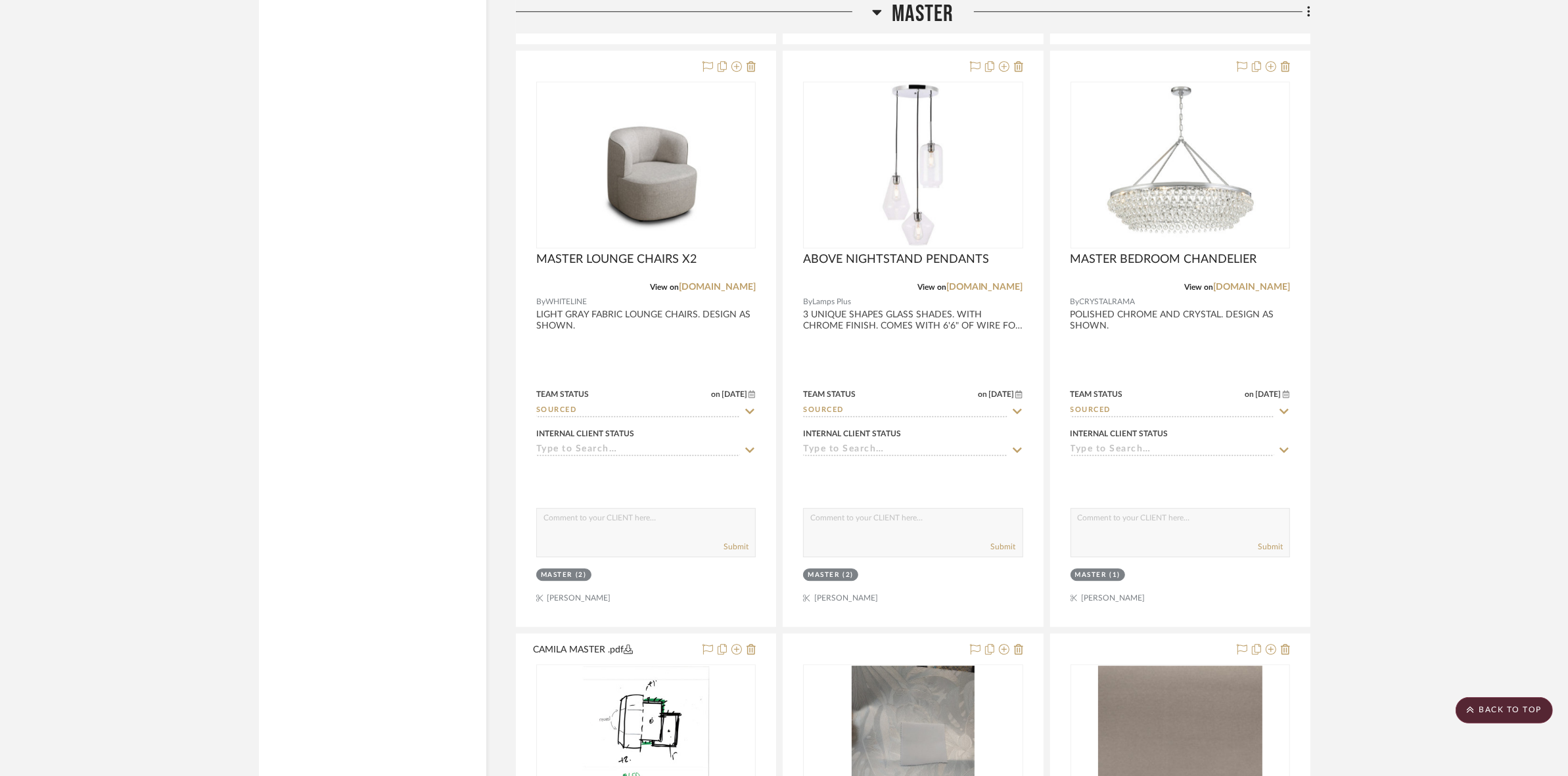
scroll to position [4599, 0]
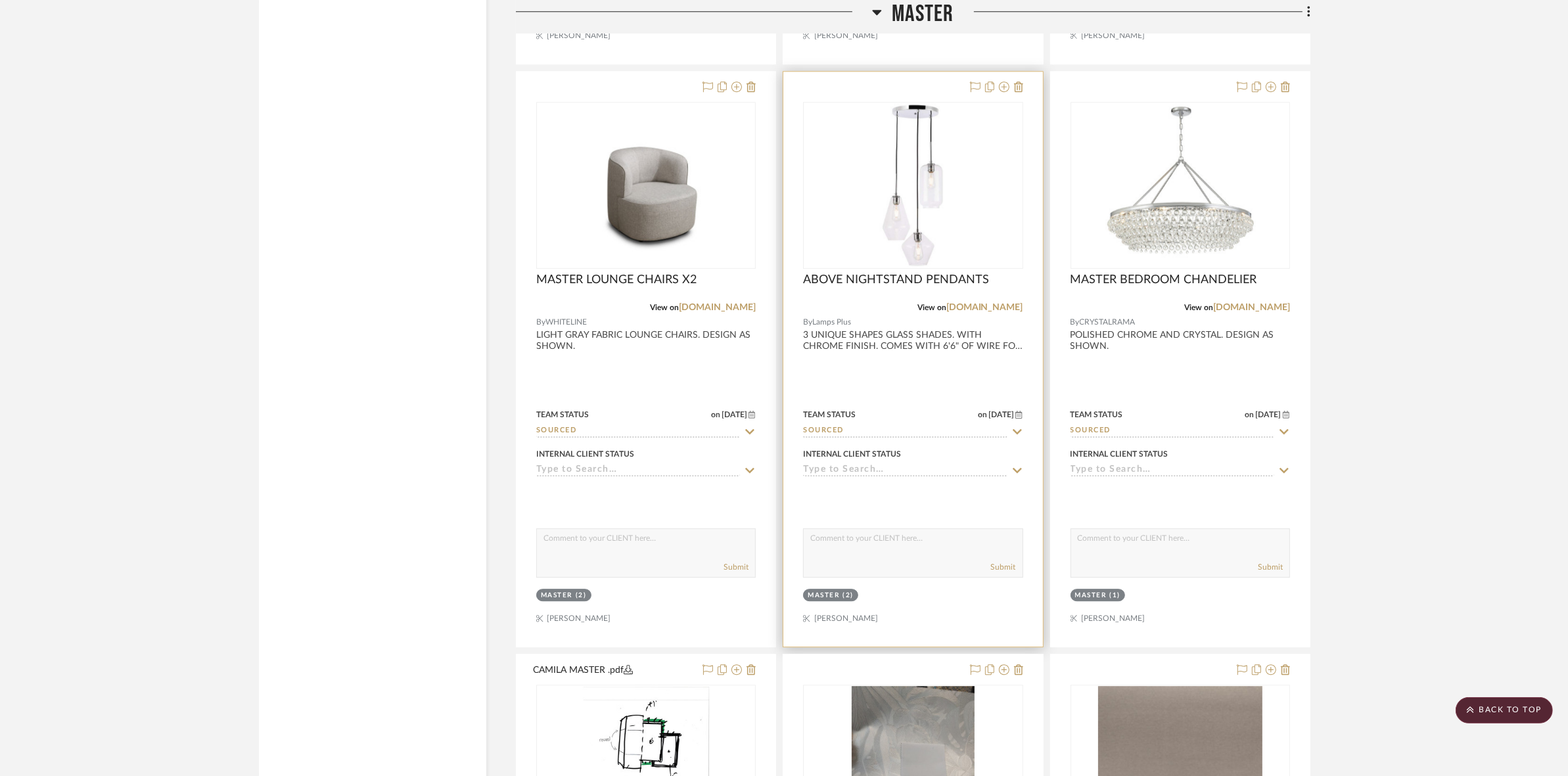
click at [905, 191] on img "0" at bounding box center [913, 185] width 164 height 164
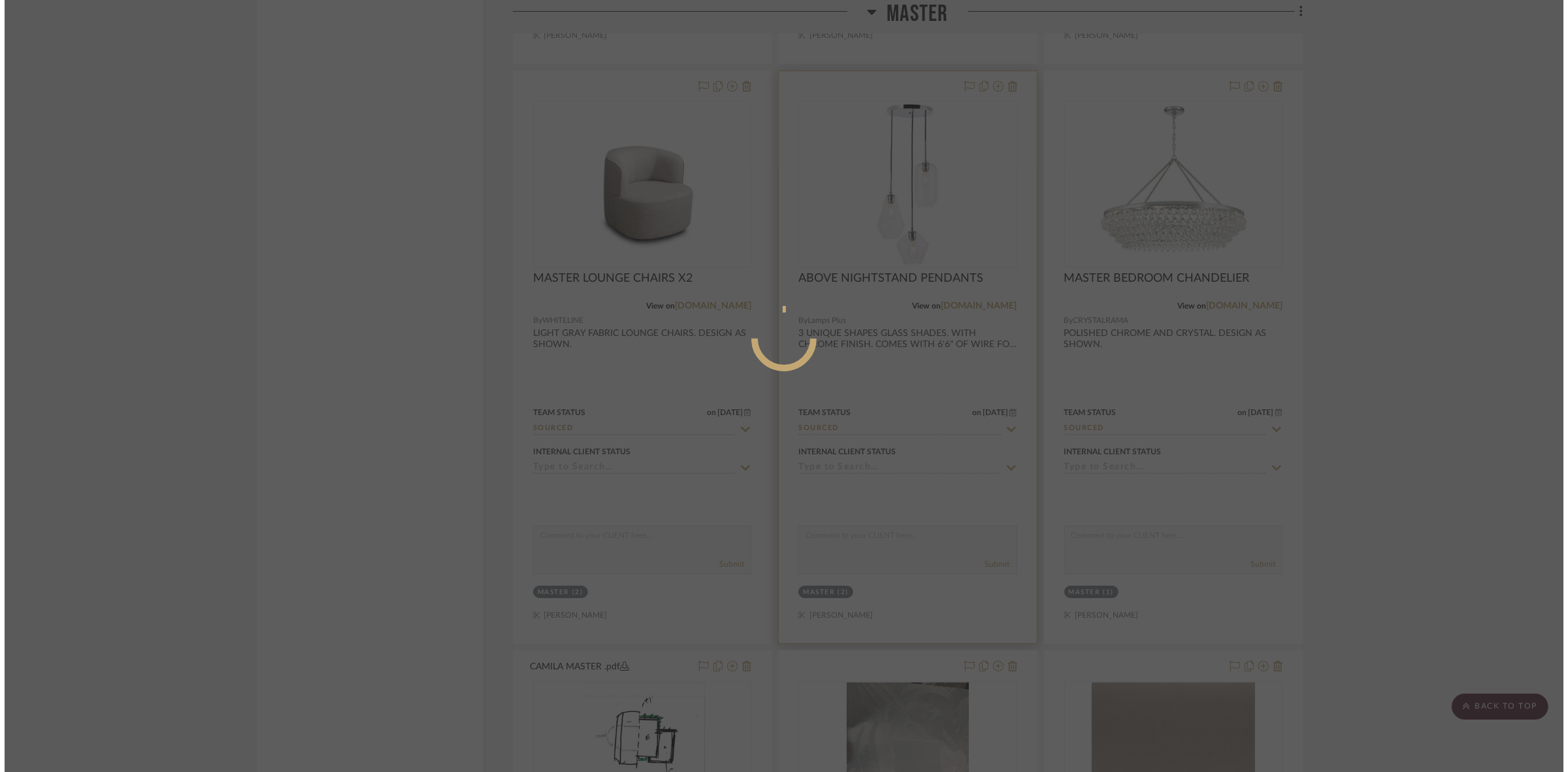
scroll to position [0, 0]
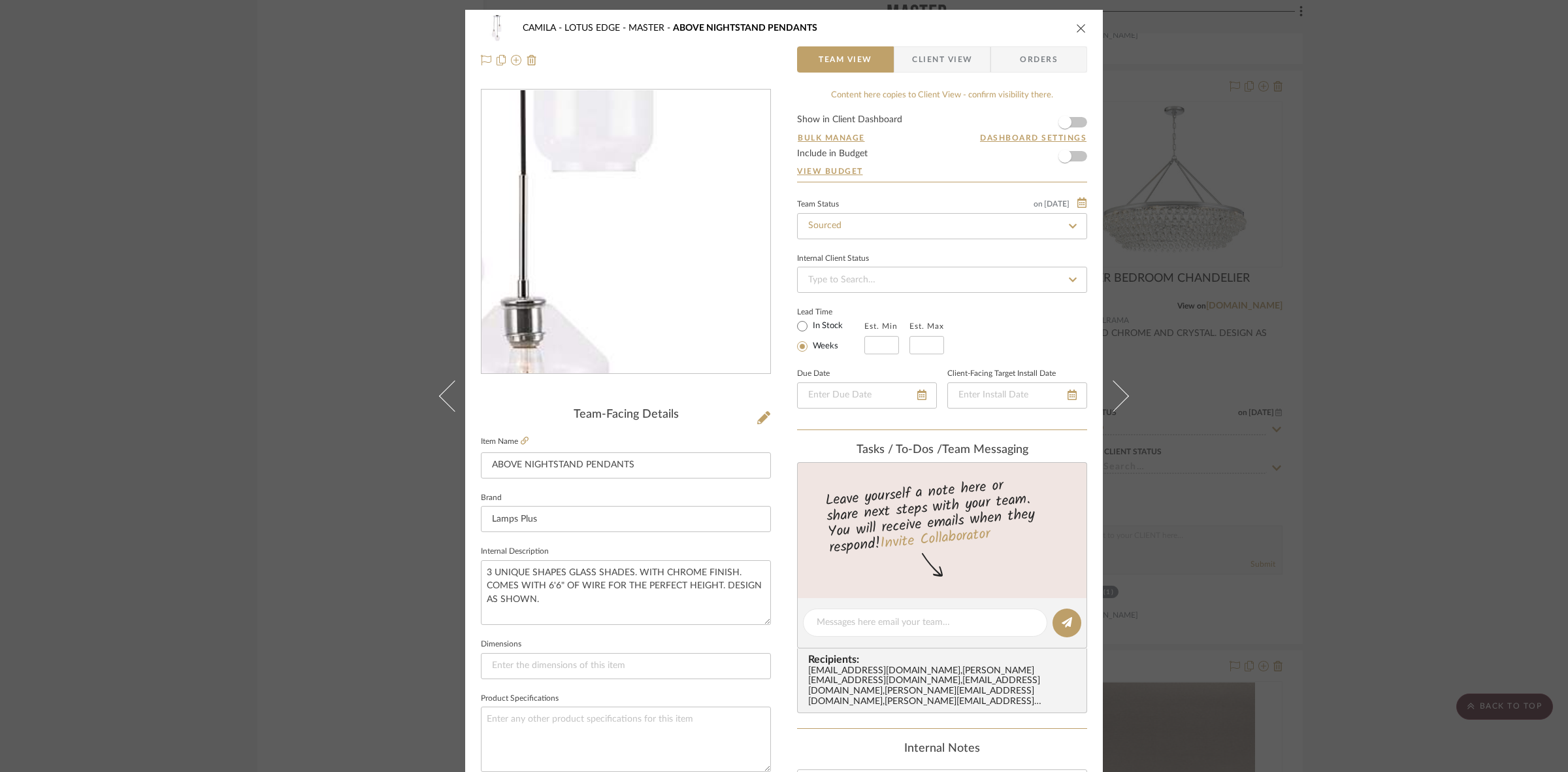
click at [664, 291] on img "0" at bounding box center [625, 231] width 283 height 283
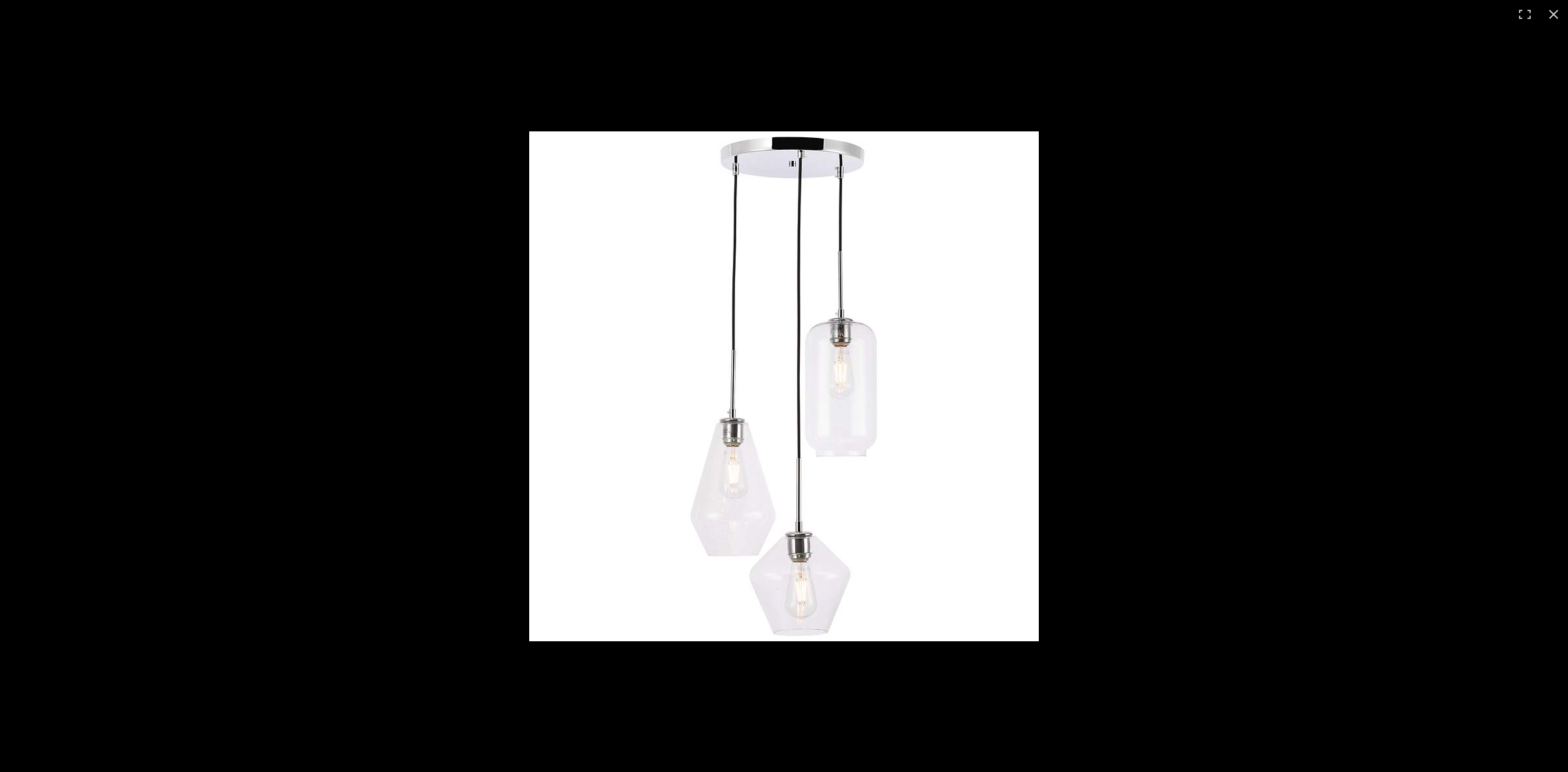
click at [379, 373] on div at bounding box center [784, 386] width 1568 height 772
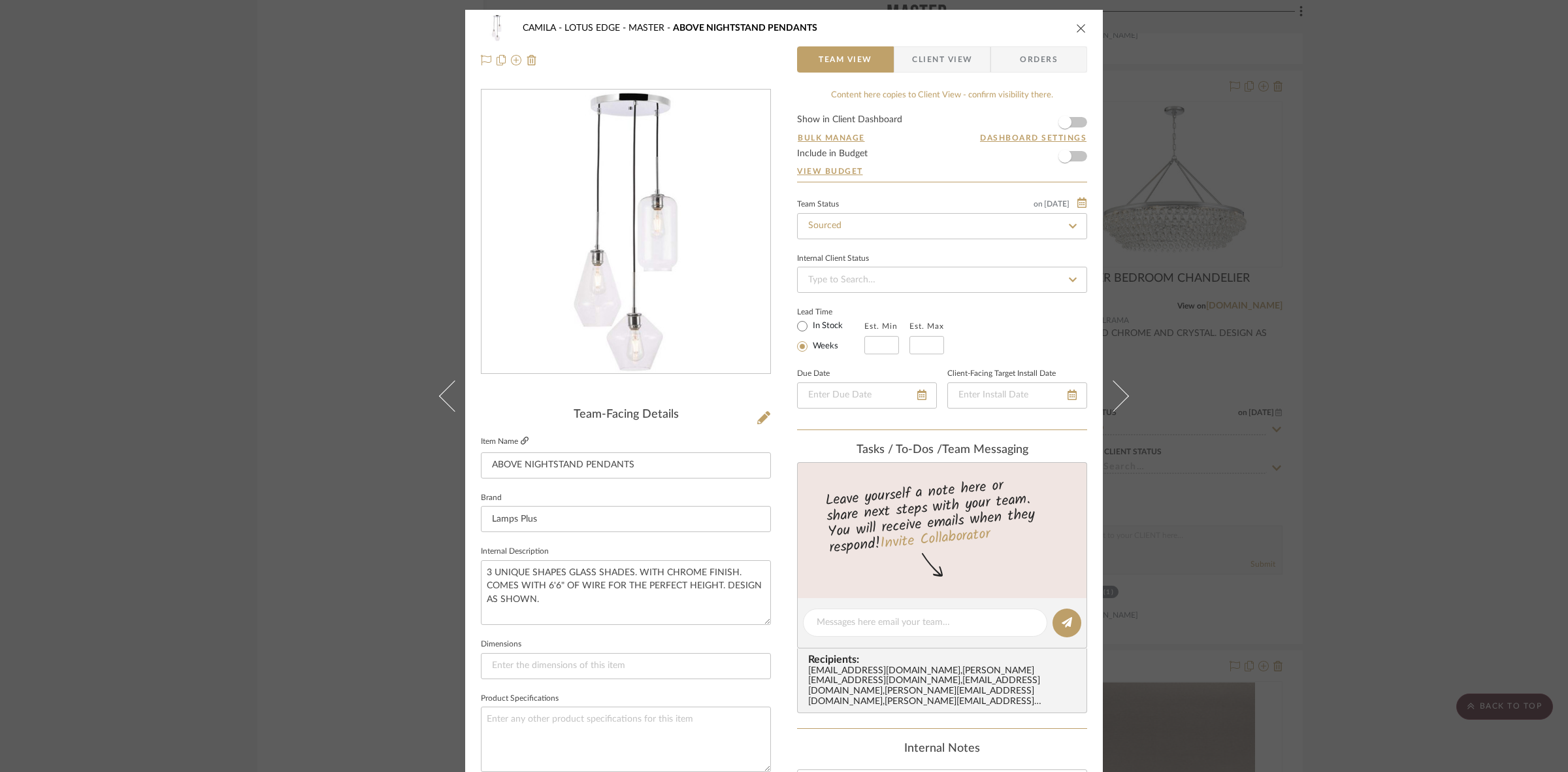
click at [522, 439] on icon at bounding box center [525, 440] width 8 height 8
click at [1262, 377] on div "CAMILA - LOTUS EDGE MASTER ABOVE NIGHTSTAND PENDANTS Team View Client View Orde…" at bounding box center [784, 386] width 1568 height 772
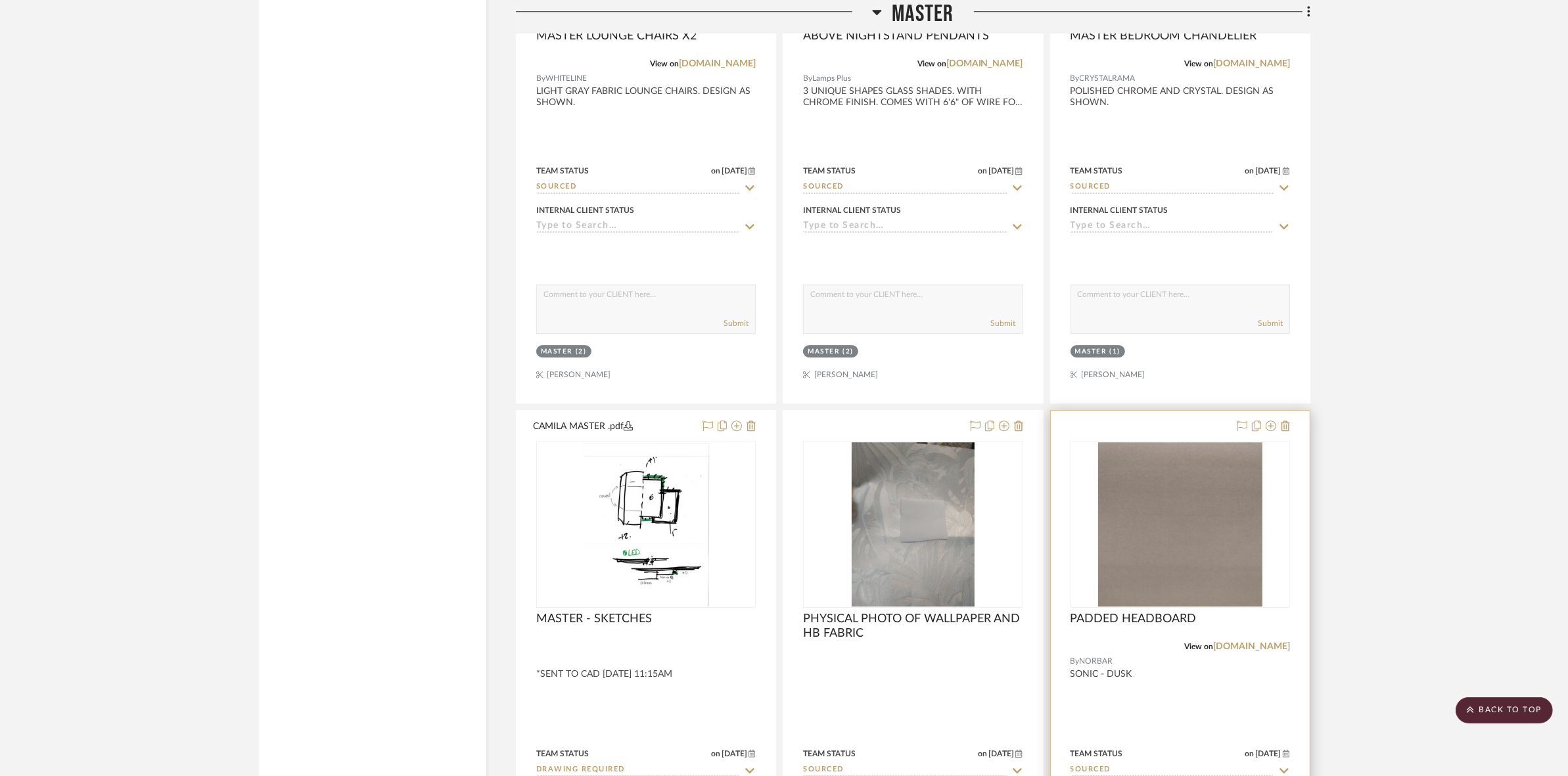
scroll to position [4845, 0]
click at [1193, 528] on img "0" at bounding box center [1180, 521] width 164 height 164
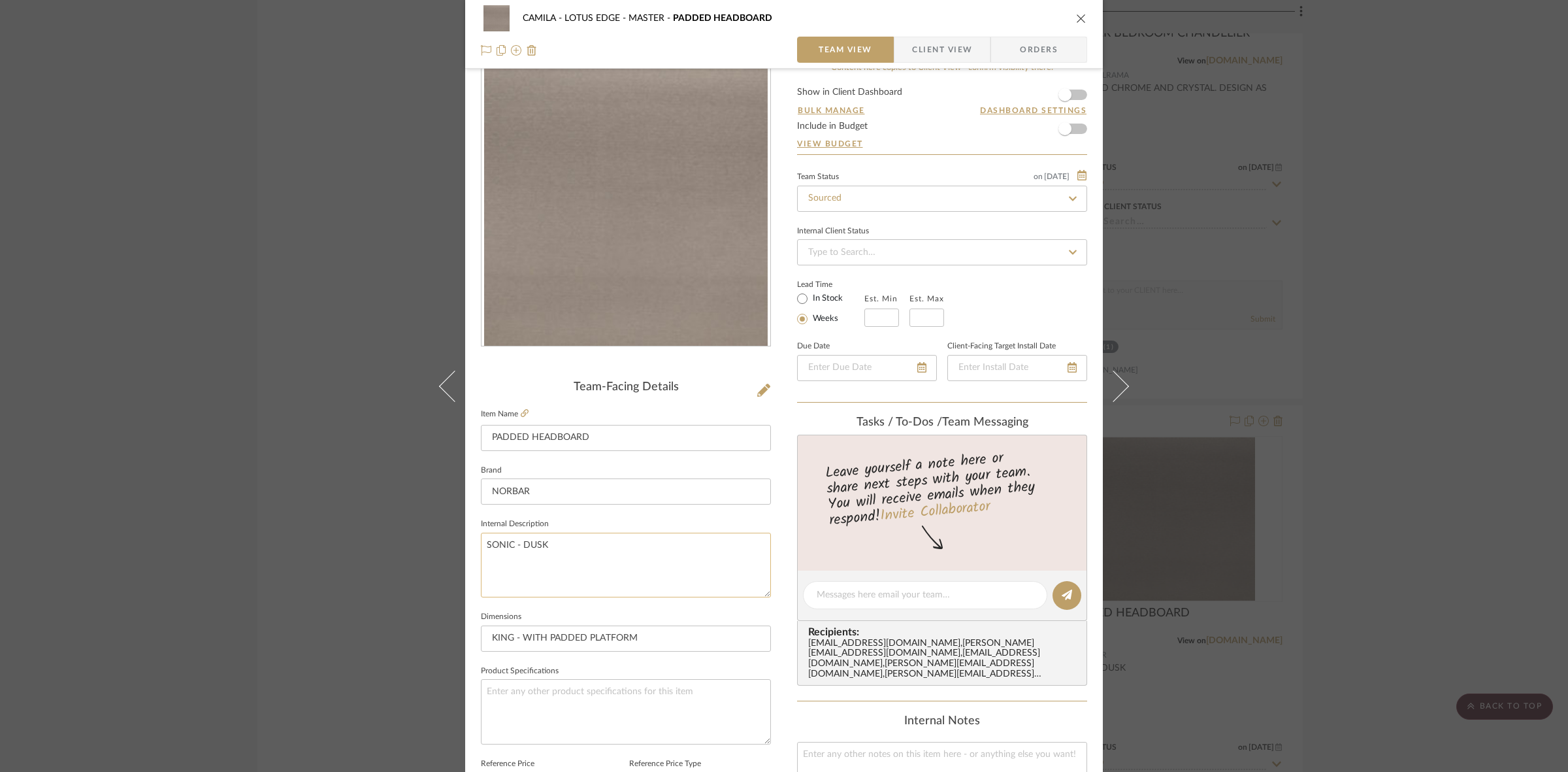
scroll to position [0, 0]
